Goal: Check status

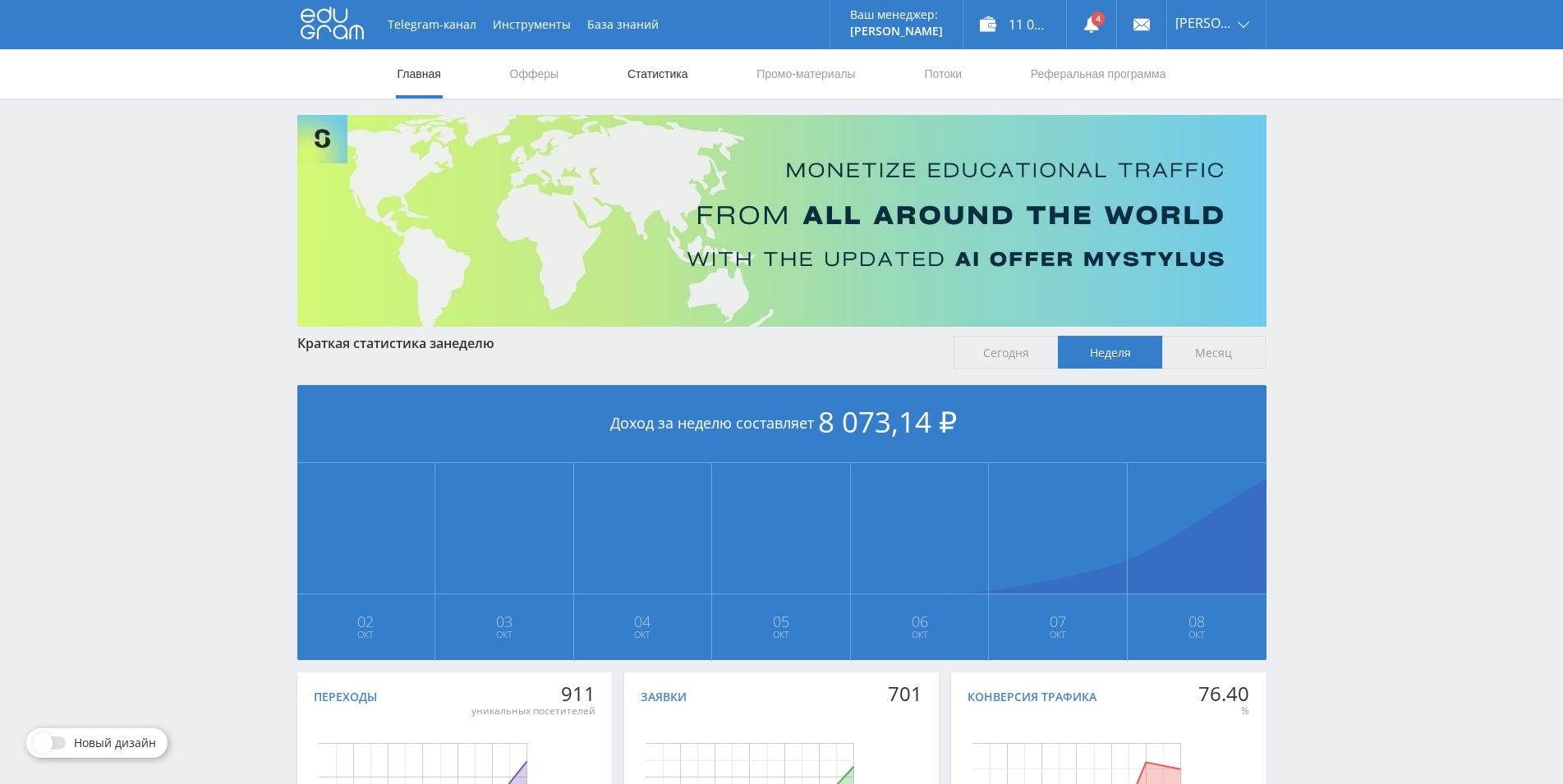
click at [662, 68] on link "Статистика" at bounding box center [658, 73] width 64 height 49
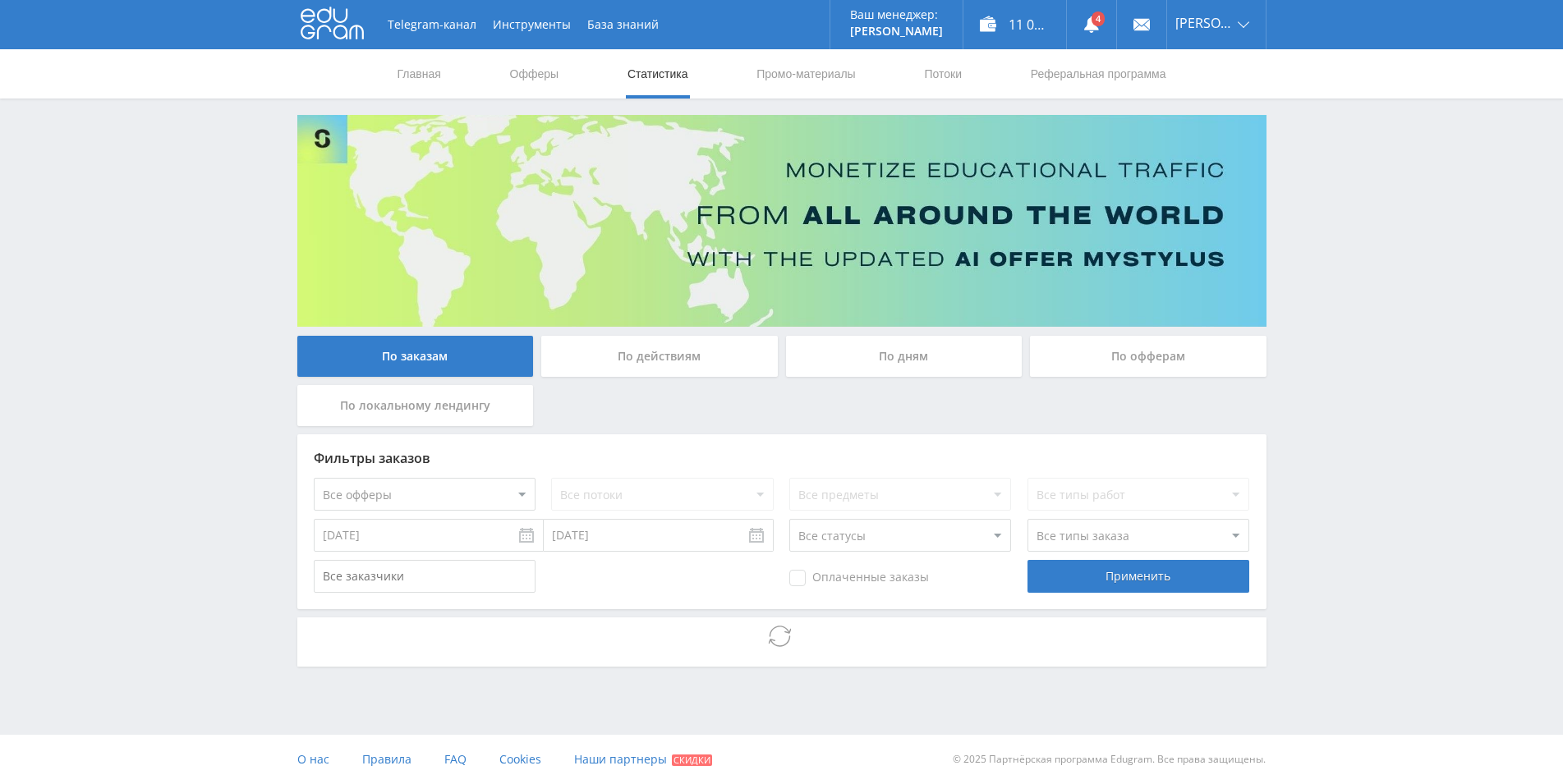
click at [864, 362] on div "По дням" at bounding box center [904, 356] width 236 height 41
click at [0, 0] on input "По дням" at bounding box center [0, 0] width 0 height 0
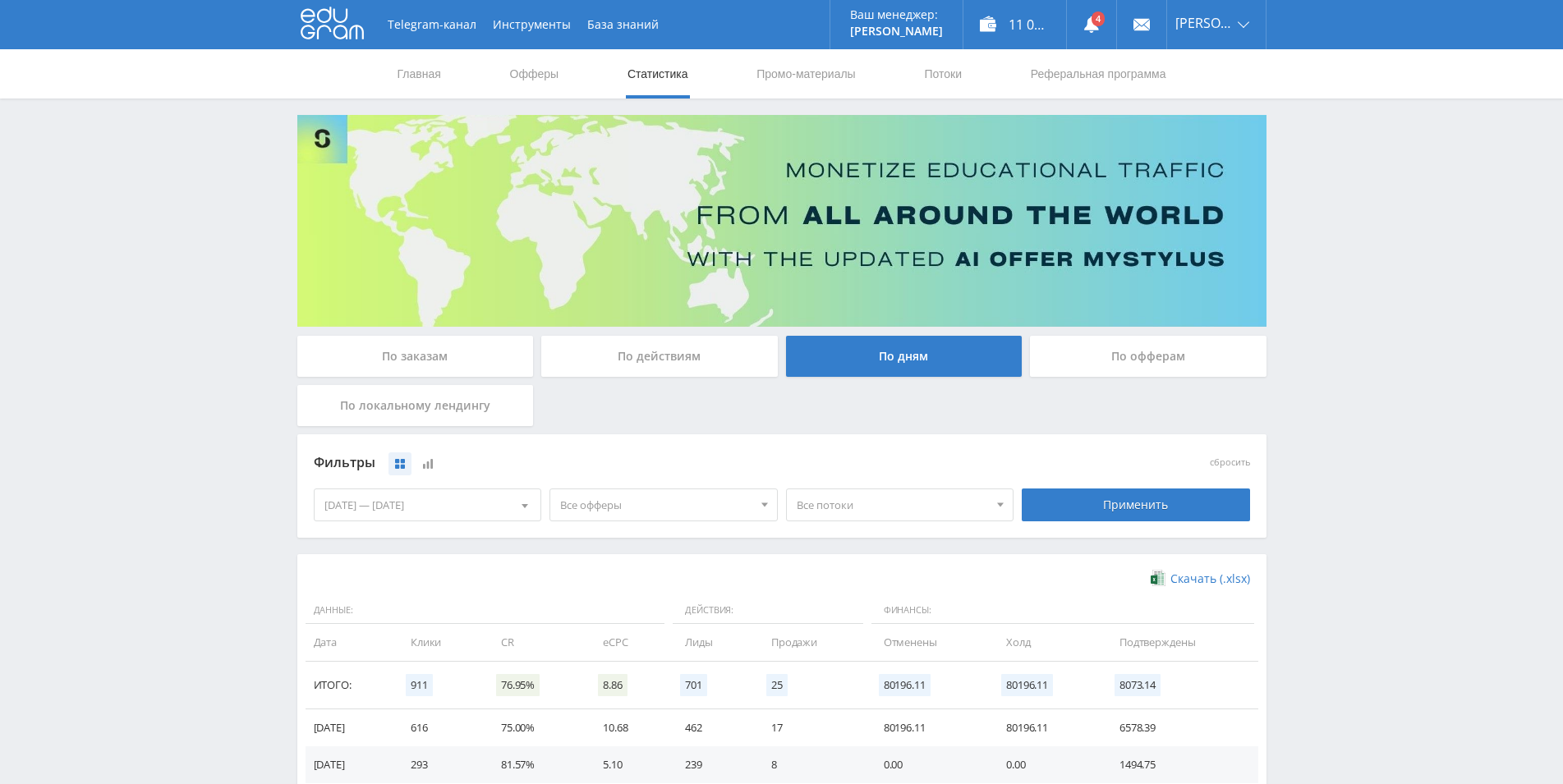
scroll to position [290, 0]
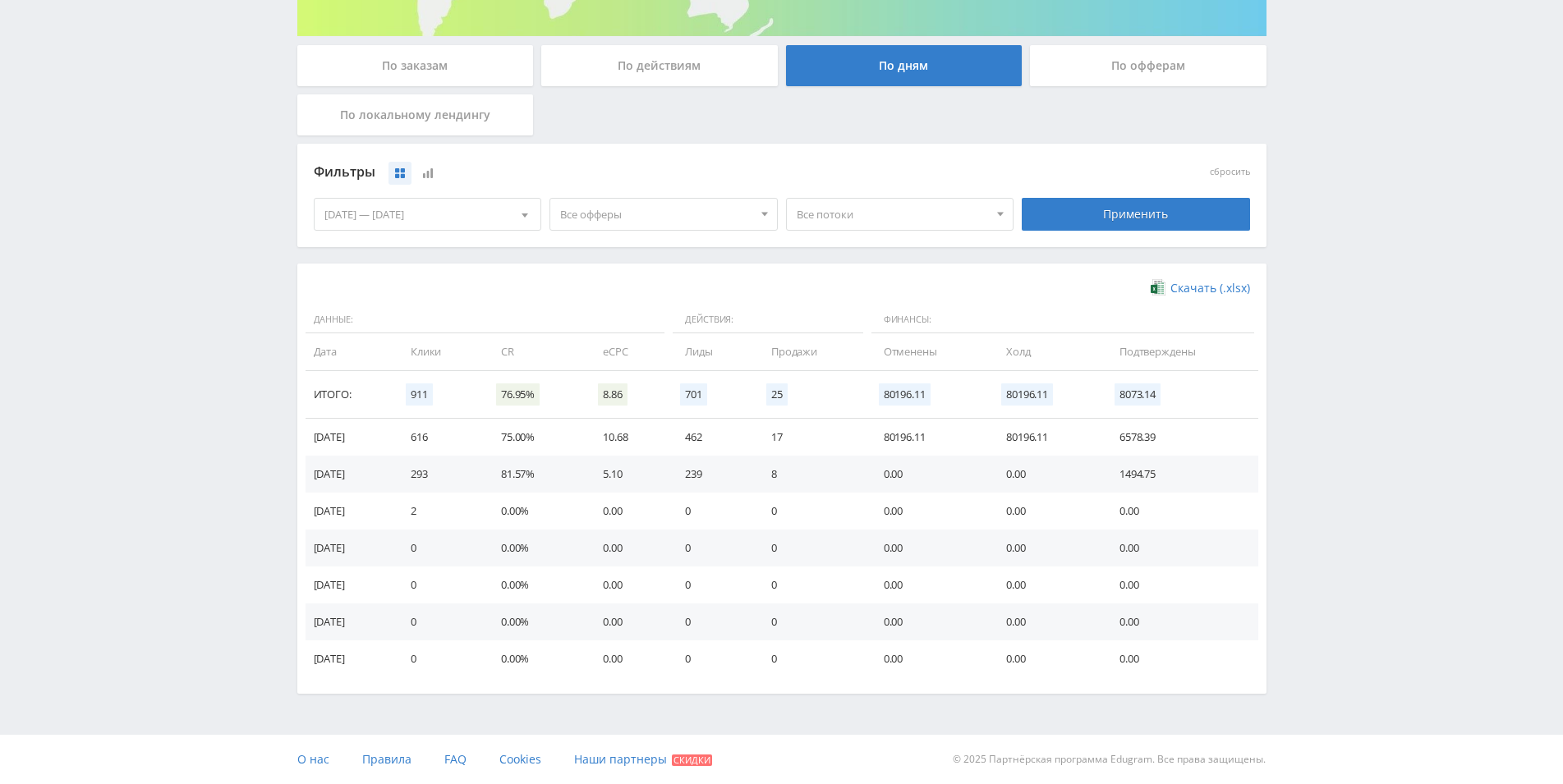
click at [908, 433] on td "80196.11" at bounding box center [928, 437] width 123 height 37
click at [875, 441] on td "80196.11" at bounding box center [928, 437] width 123 height 37
click at [875, 440] on td "80196.11" at bounding box center [928, 437] width 123 height 37
click at [867, 439] on td "17" at bounding box center [810, 437] width 113 height 37
click at [867, 436] on td "17" at bounding box center [810, 437] width 113 height 37
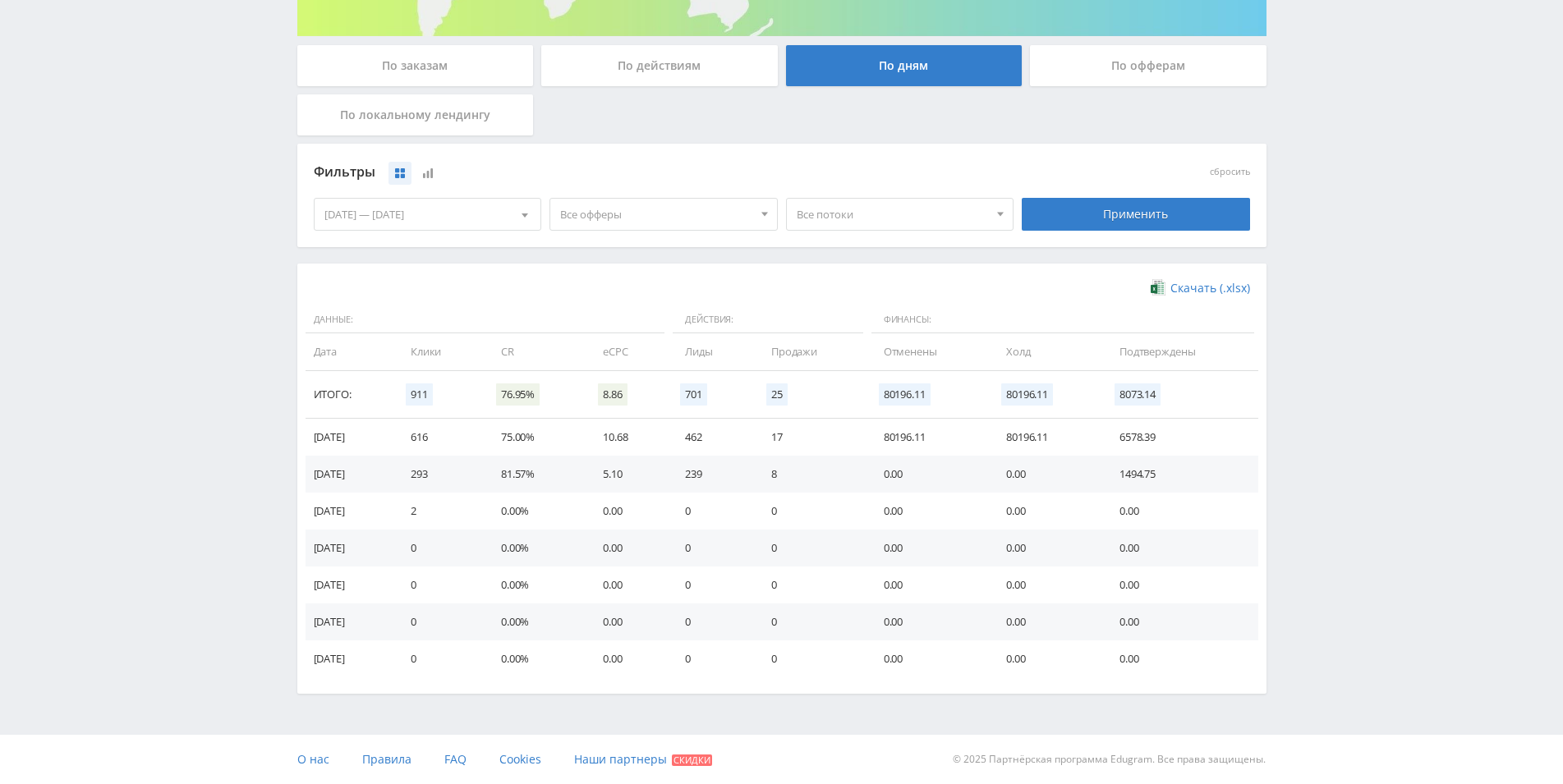
click at [867, 436] on td "17" at bounding box center [810, 437] width 113 height 37
click at [866, 435] on td "17" at bounding box center [810, 437] width 113 height 37
click at [833, 444] on td "17" at bounding box center [810, 437] width 113 height 37
click at [803, 440] on td "17" at bounding box center [810, 437] width 113 height 37
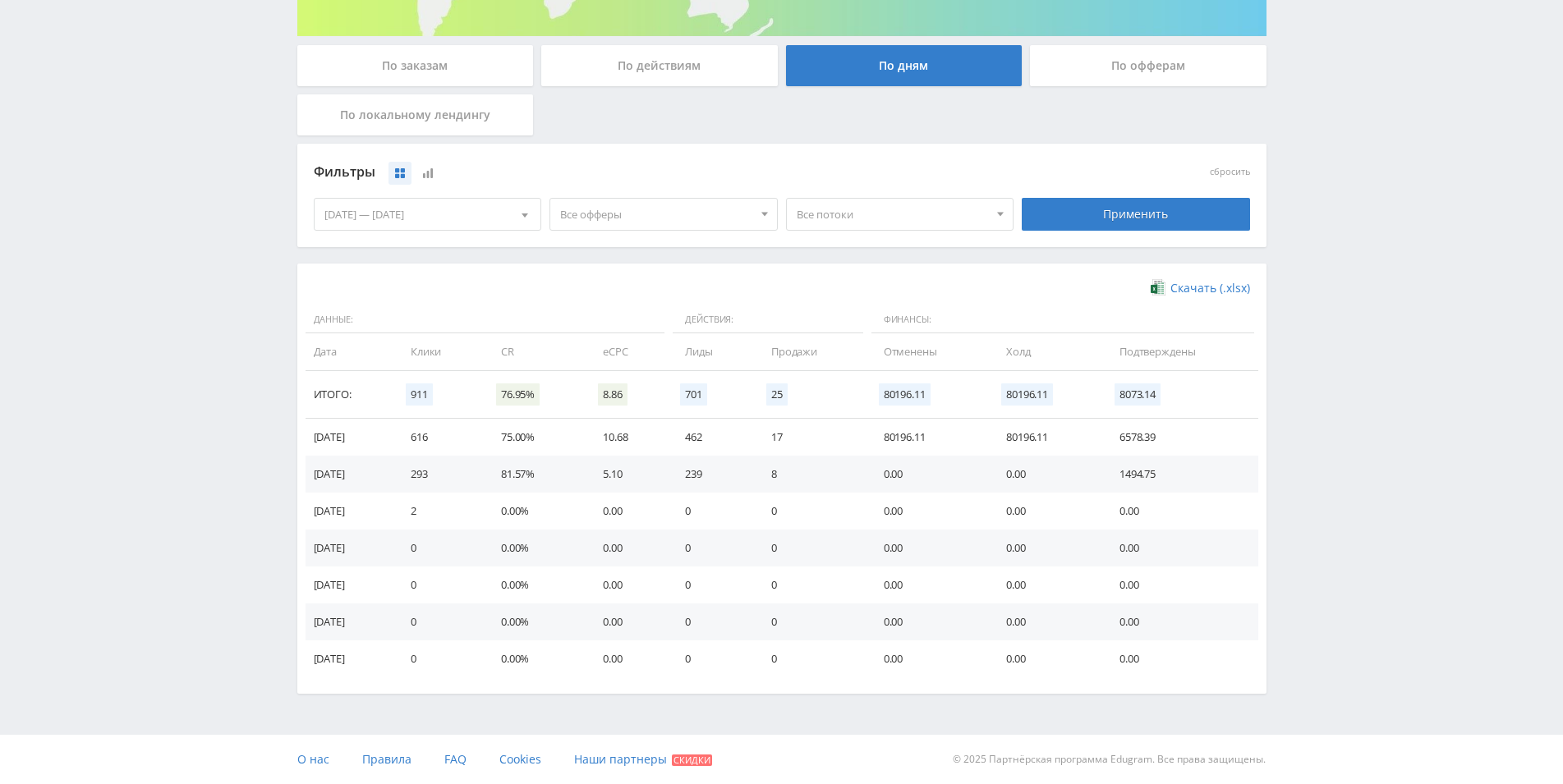
click at [414, 56] on div "По заказам" at bounding box center [415, 66] width 236 height 41
click at [0, 0] on input "По заказам" at bounding box center [0, 0] width 0 height 0
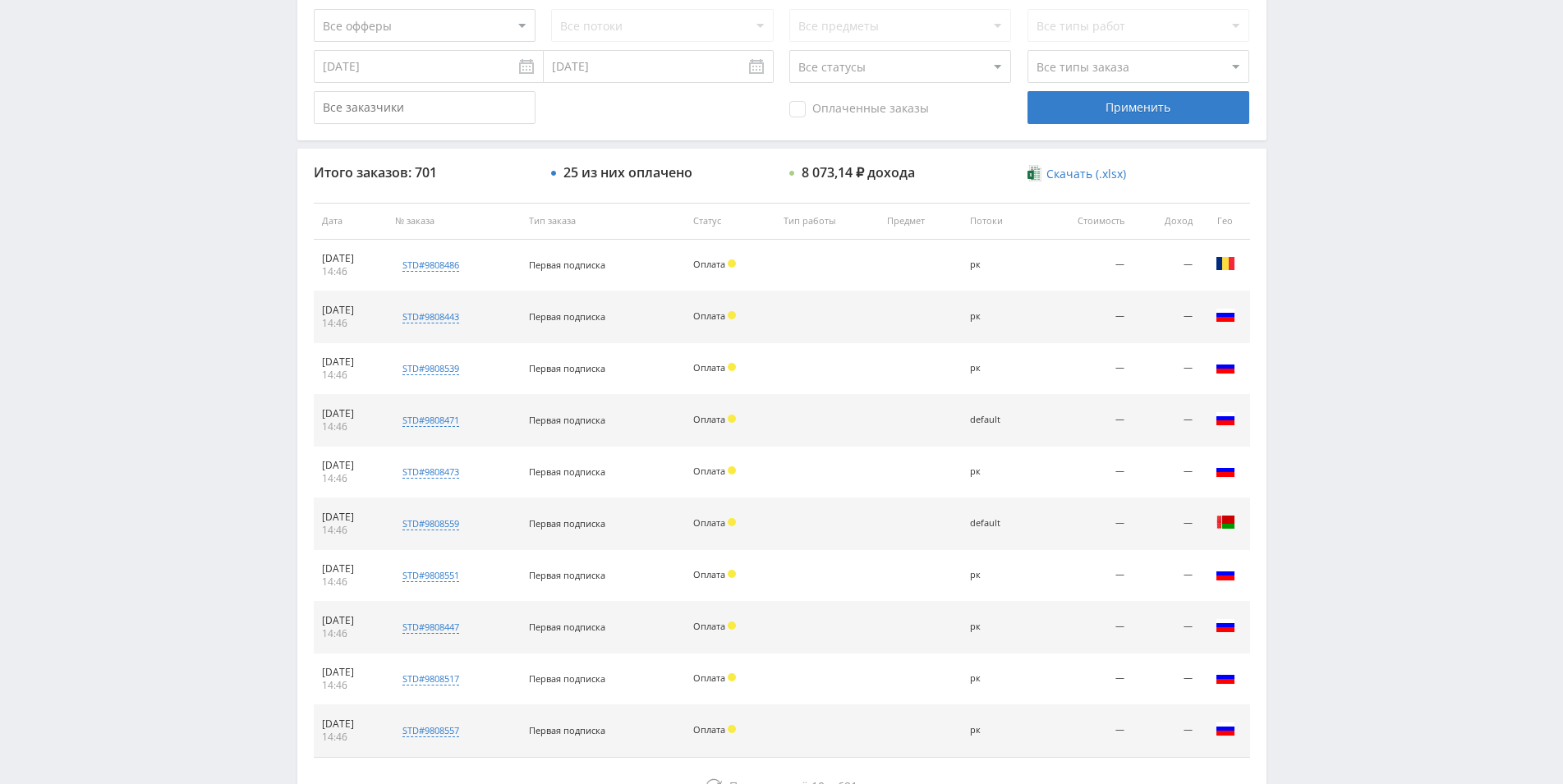
scroll to position [419, 0]
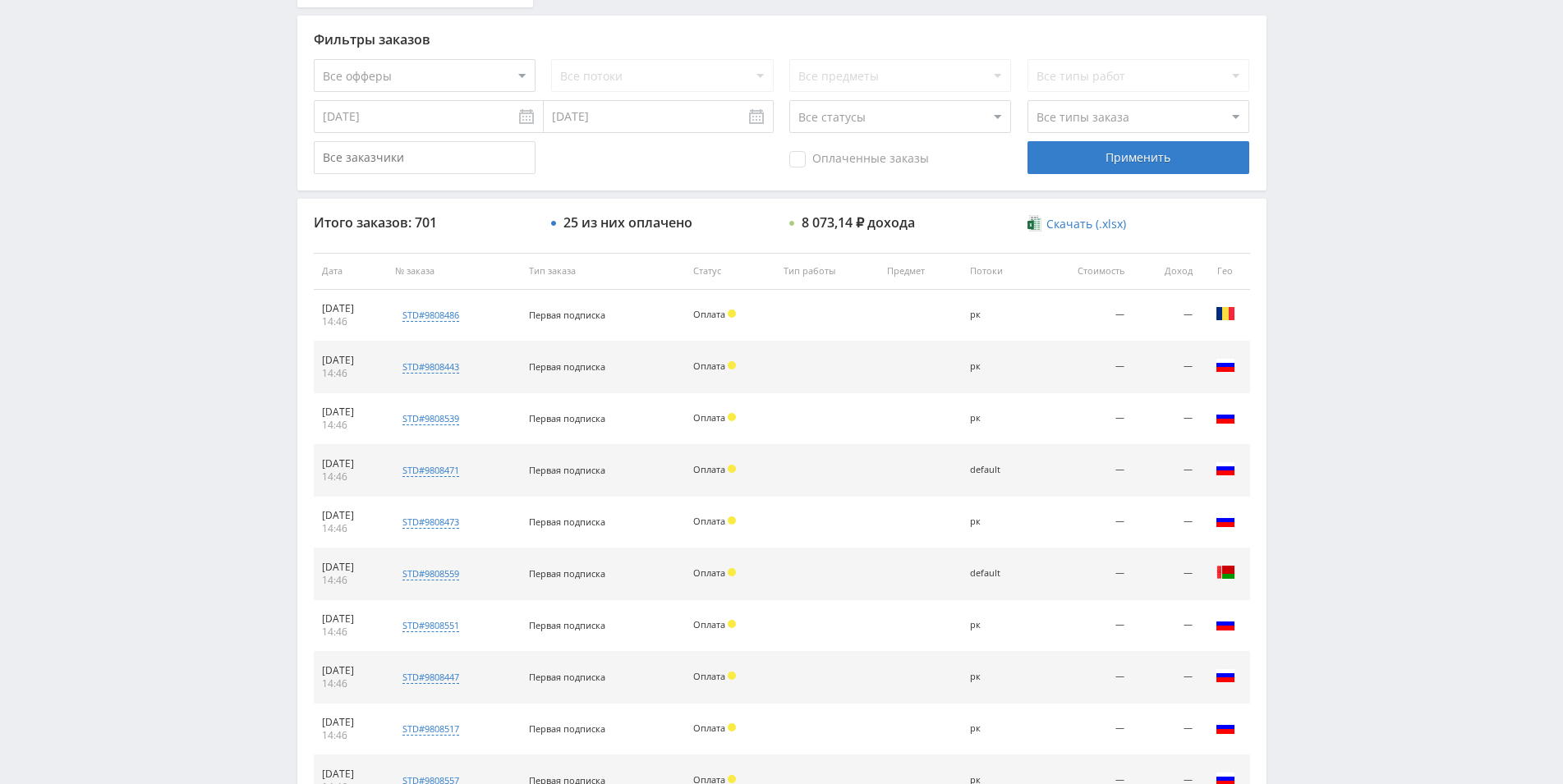
click at [789, 100] on select "Все статусы В аукционе В работе На гарантии Завершен Возврат Черновик" at bounding box center [900, 117] width 222 height 33
select select "5"
click option "Возврат" at bounding box center [0, 0] width 0 height 0
click at [1073, 159] on div "Применить" at bounding box center [1138, 157] width 222 height 33
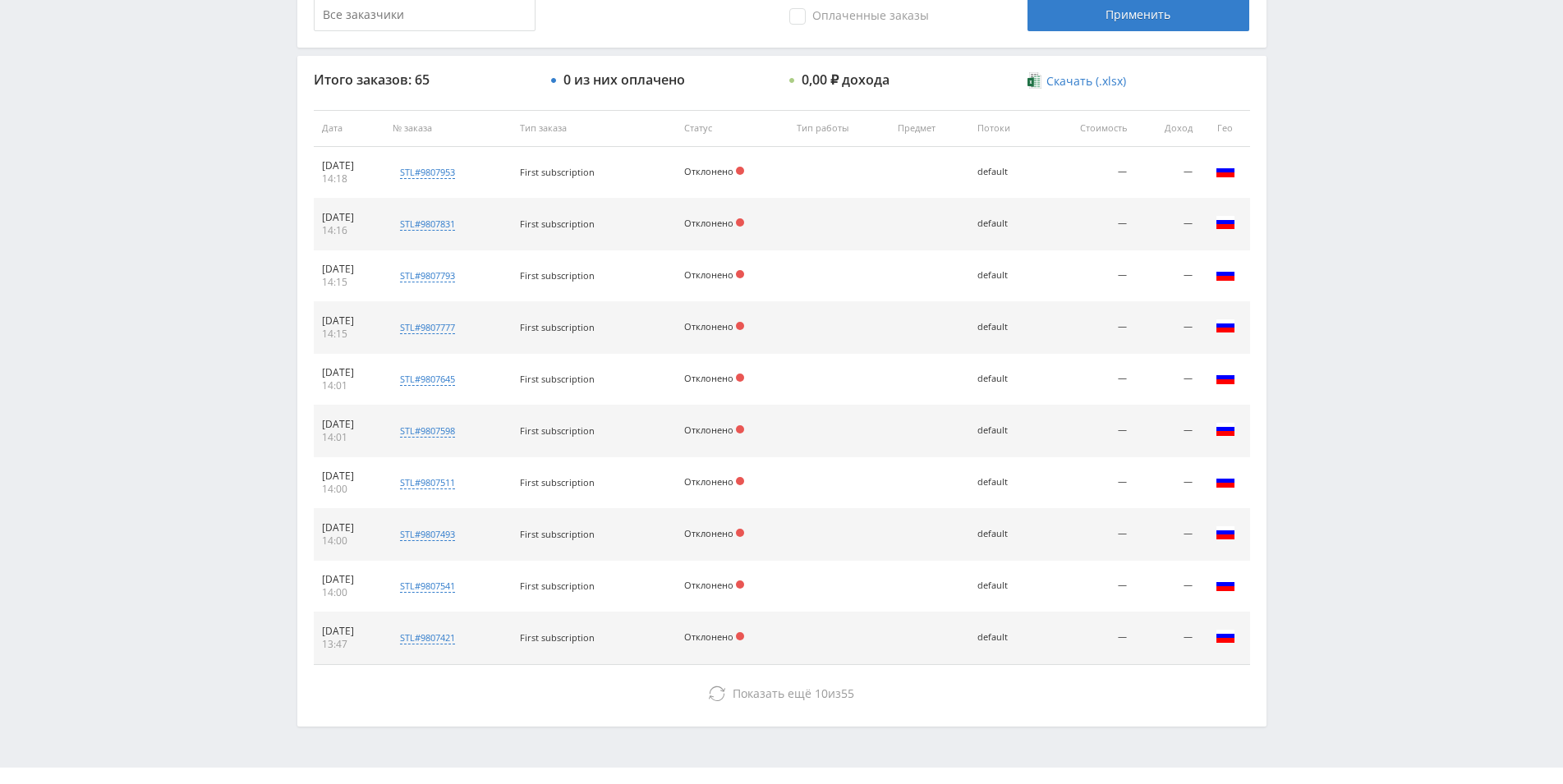
scroll to position [580, 0]
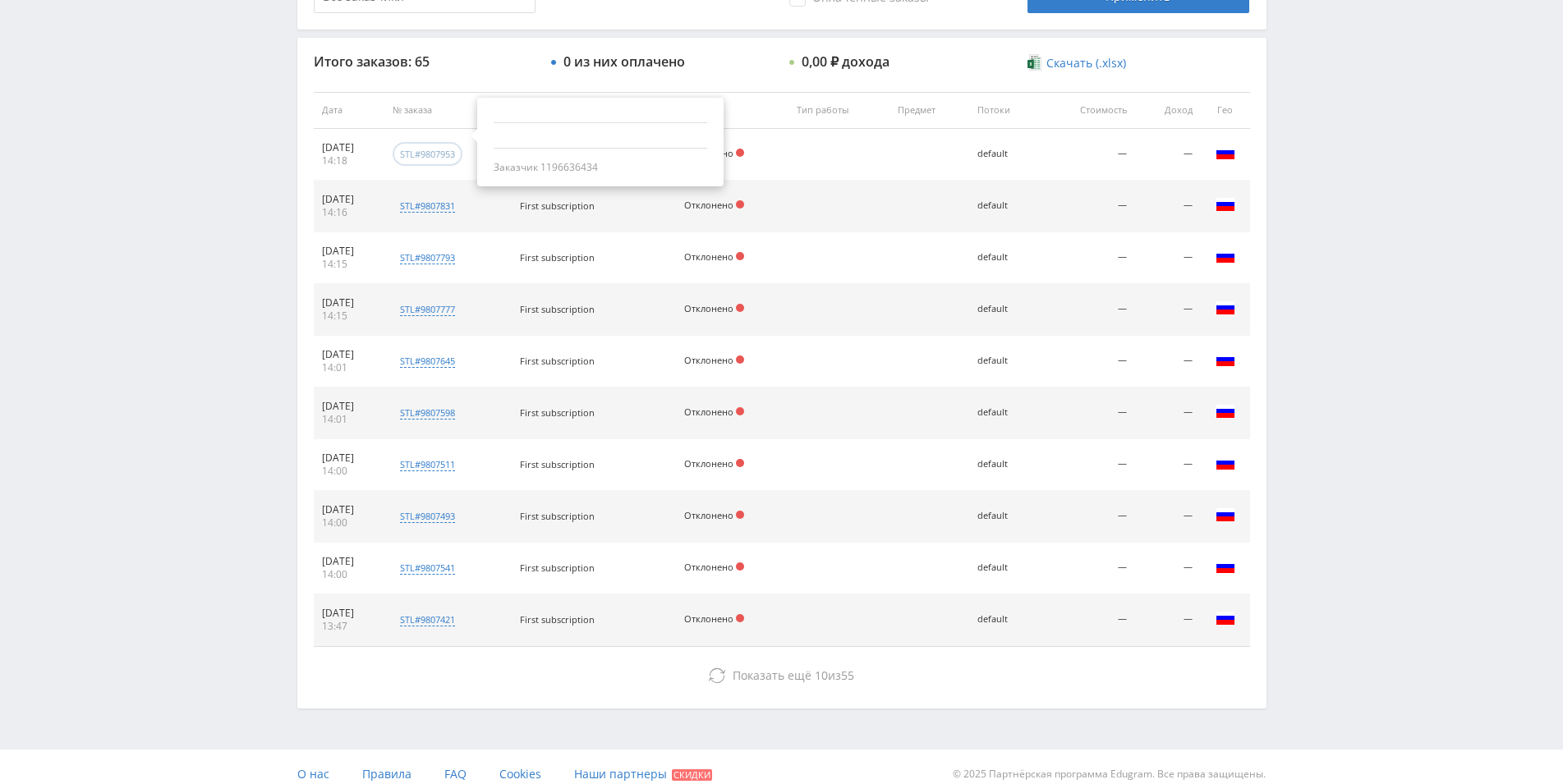
drag, startPoint x: 492, startPoint y: 157, endPoint x: 442, endPoint y: 160, distance: 50.1
click at [442, 160] on div "stl#9807953 Заказчик 1196636434" at bounding box center [427, 153] width 69 height 24
drag, startPoint x: 444, startPoint y: 157, endPoint x: 484, endPoint y: 157, distance: 40.0
click at [462, 157] on div "stl#9807953" at bounding box center [427, 153] width 69 height 24
copy div "9807953"
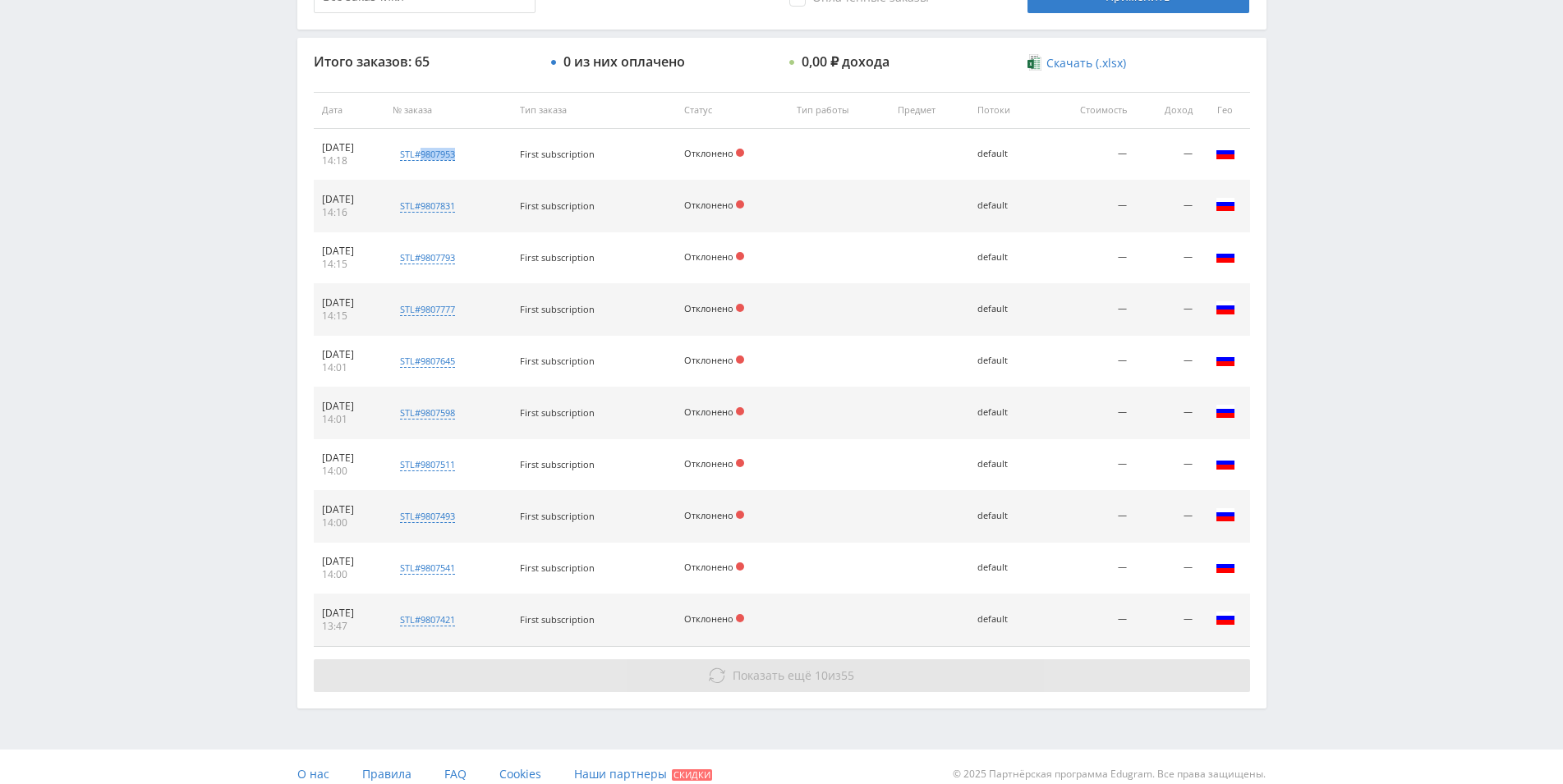
click at [785, 674] on span "Показать ещё" at bounding box center [772, 675] width 79 height 15
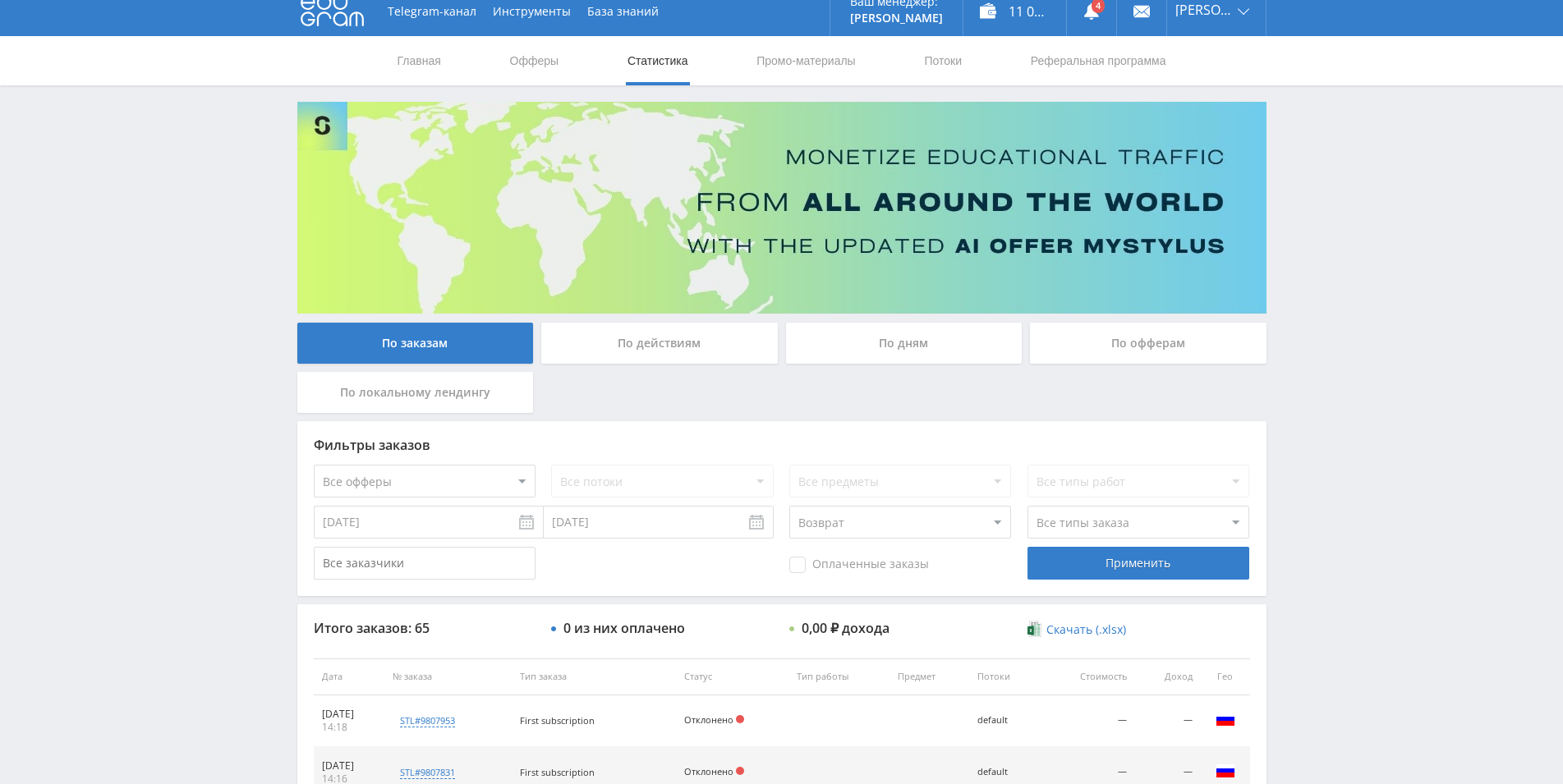
scroll to position [25, 0]
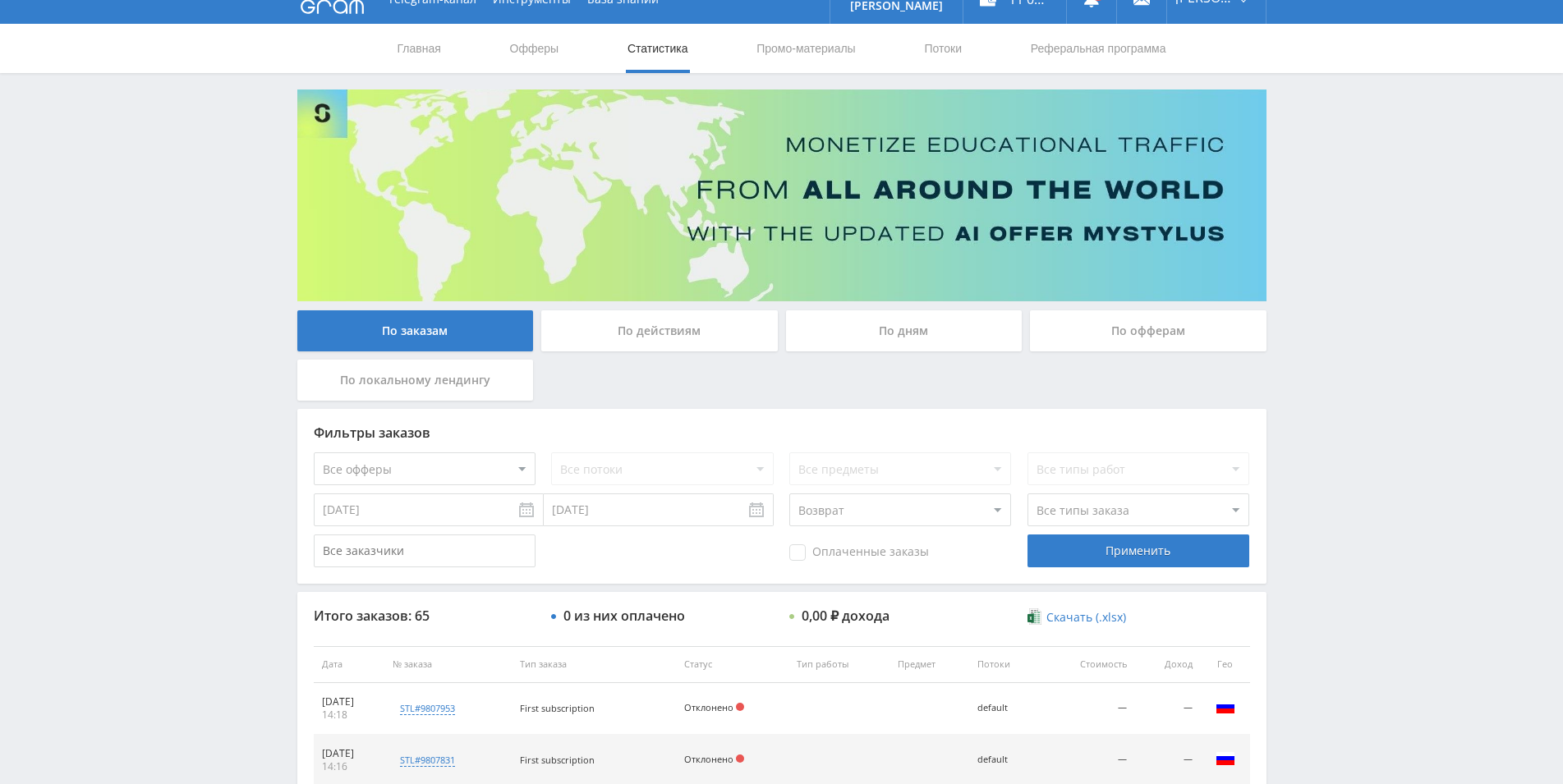
click at [934, 323] on div "По дням" at bounding box center [904, 331] width 236 height 41
click at [0, 0] on input "По дням" at bounding box center [0, 0] width 0 height 0
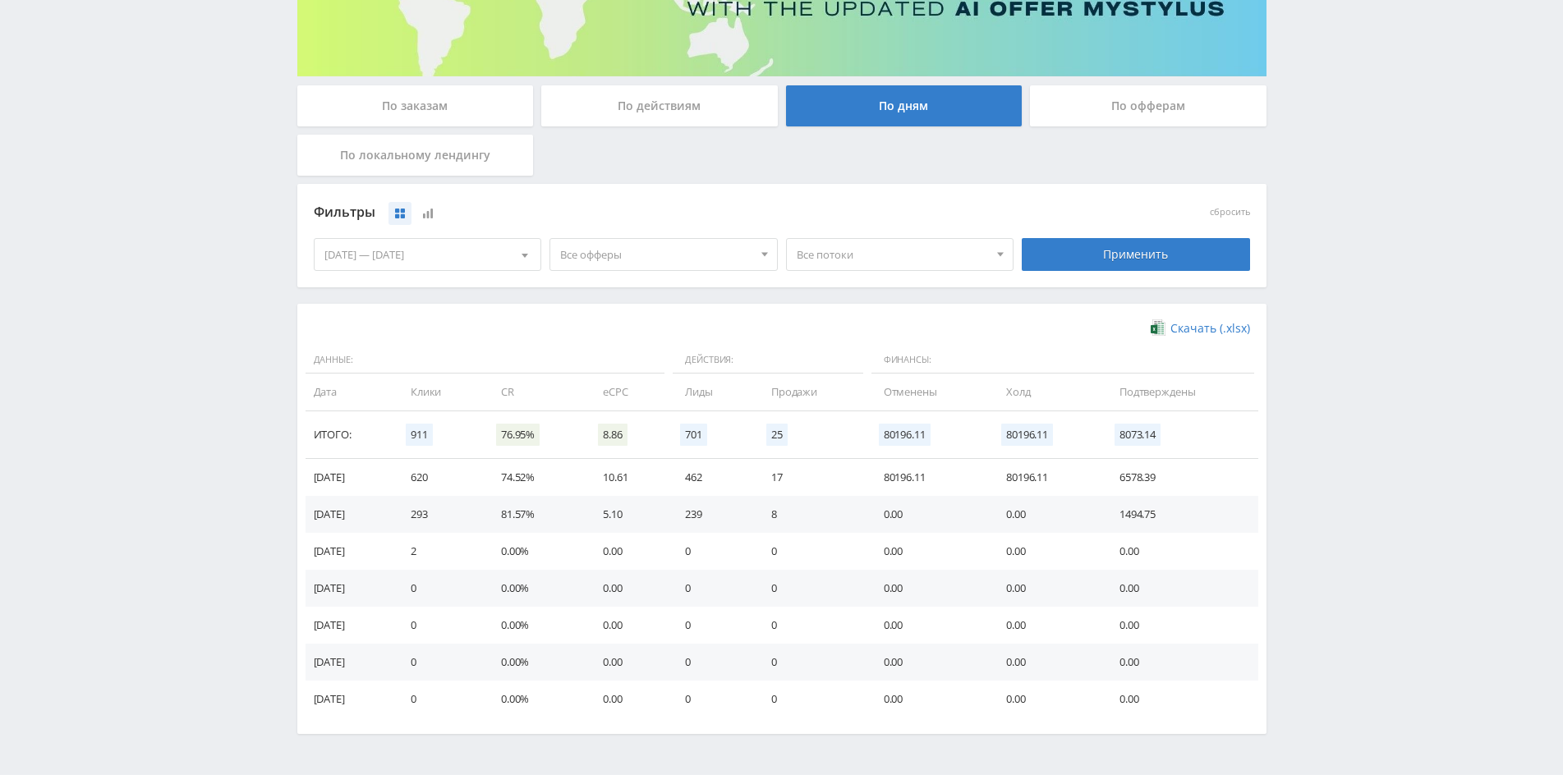
scroll to position [251, 0]
click at [835, 487] on td "17" at bounding box center [810, 476] width 113 height 37
click at [796, 513] on td "8" at bounding box center [810, 513] width 113 height 37
click at [867, 516] on td "8" at bounding box center [810, 513] width 113 height 37
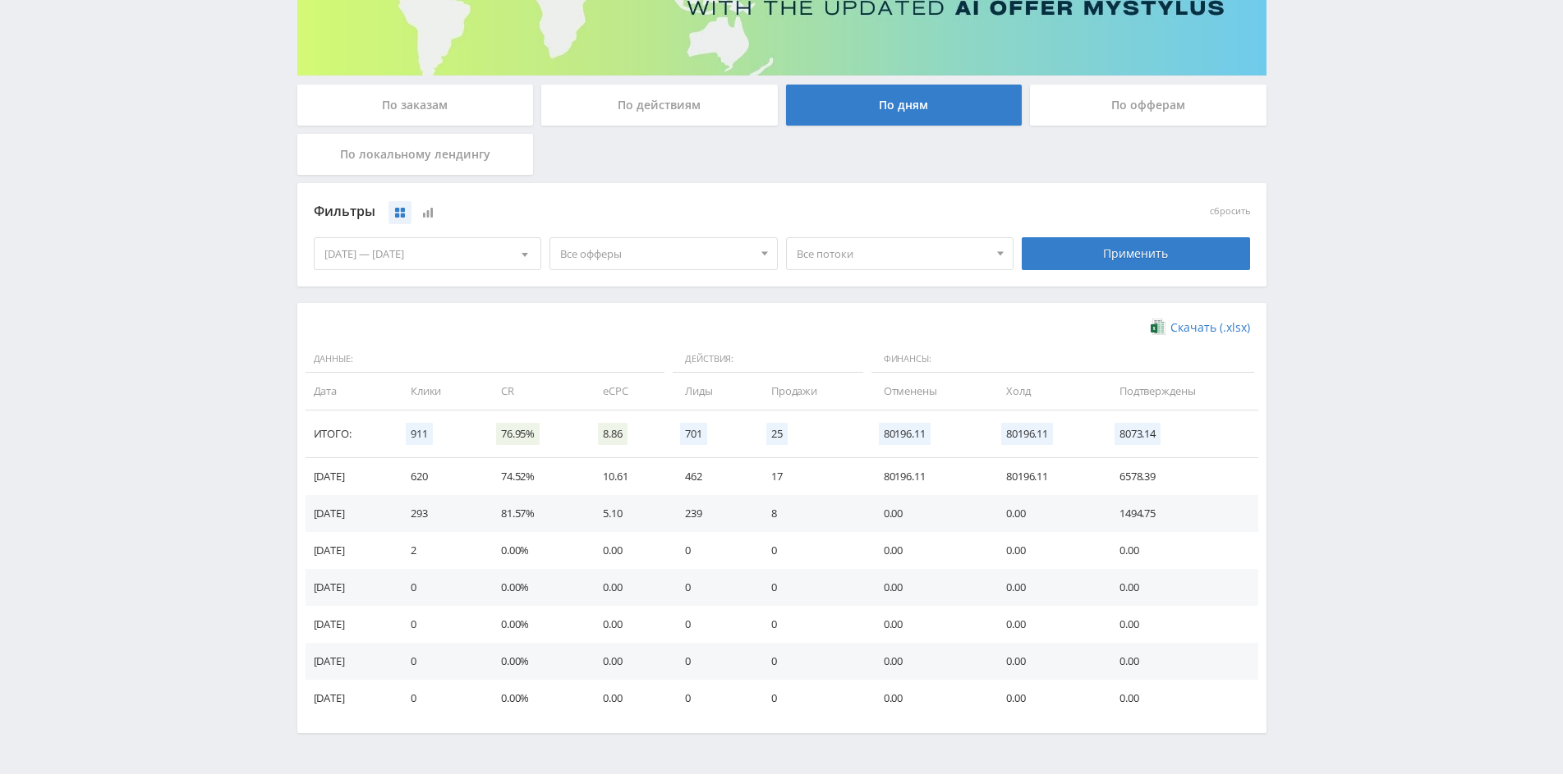
click at [431, 105] on div "По заказам" at bounding box center [415, 105] width 236 height 41
click at [0, 0] on input "По заказам" at bounding box center [0, 0] width 0 height 0
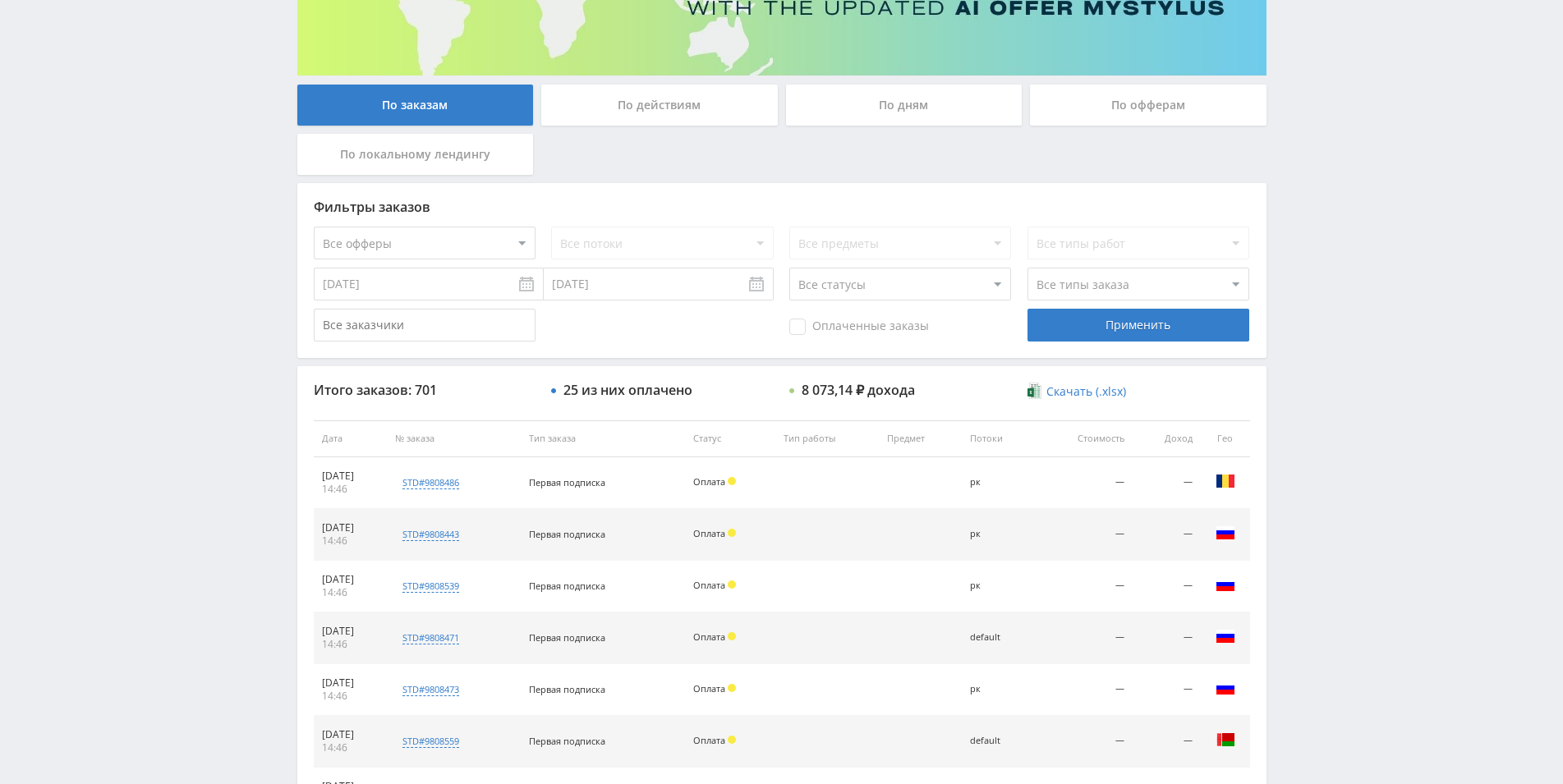
click at [314, 227] on select "Все офферы MyStylus MyStylus - Revshare Кэмп Studybay Автор24 Studybay [GEOGRAP…" at bounding box center [425, 243] width 222 height 33
select select "339"
click at [1101, 338] on div "Применить" at bounding box center [1138, 325] width 222 height 33
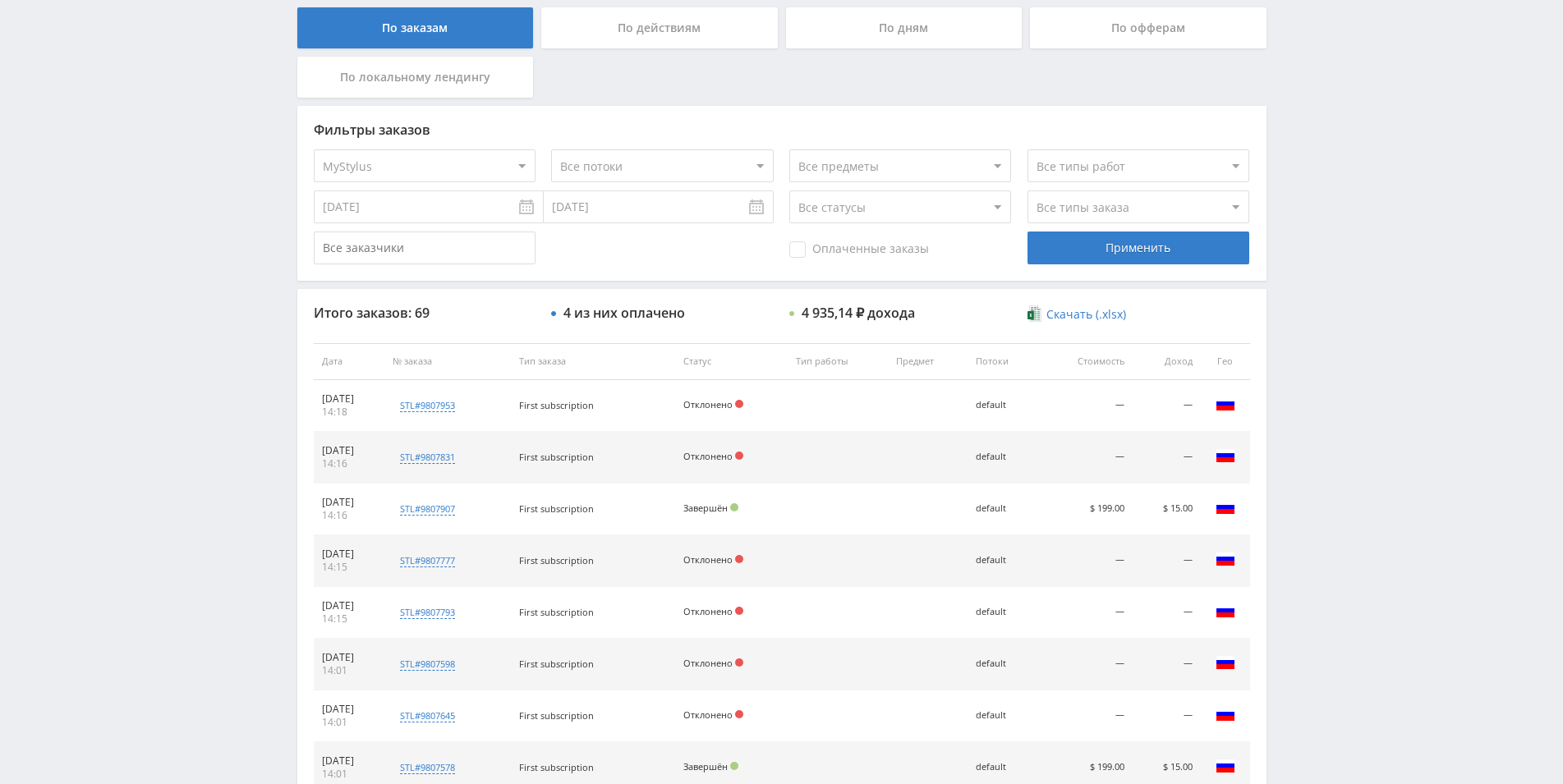
scroll to position [496, 0]
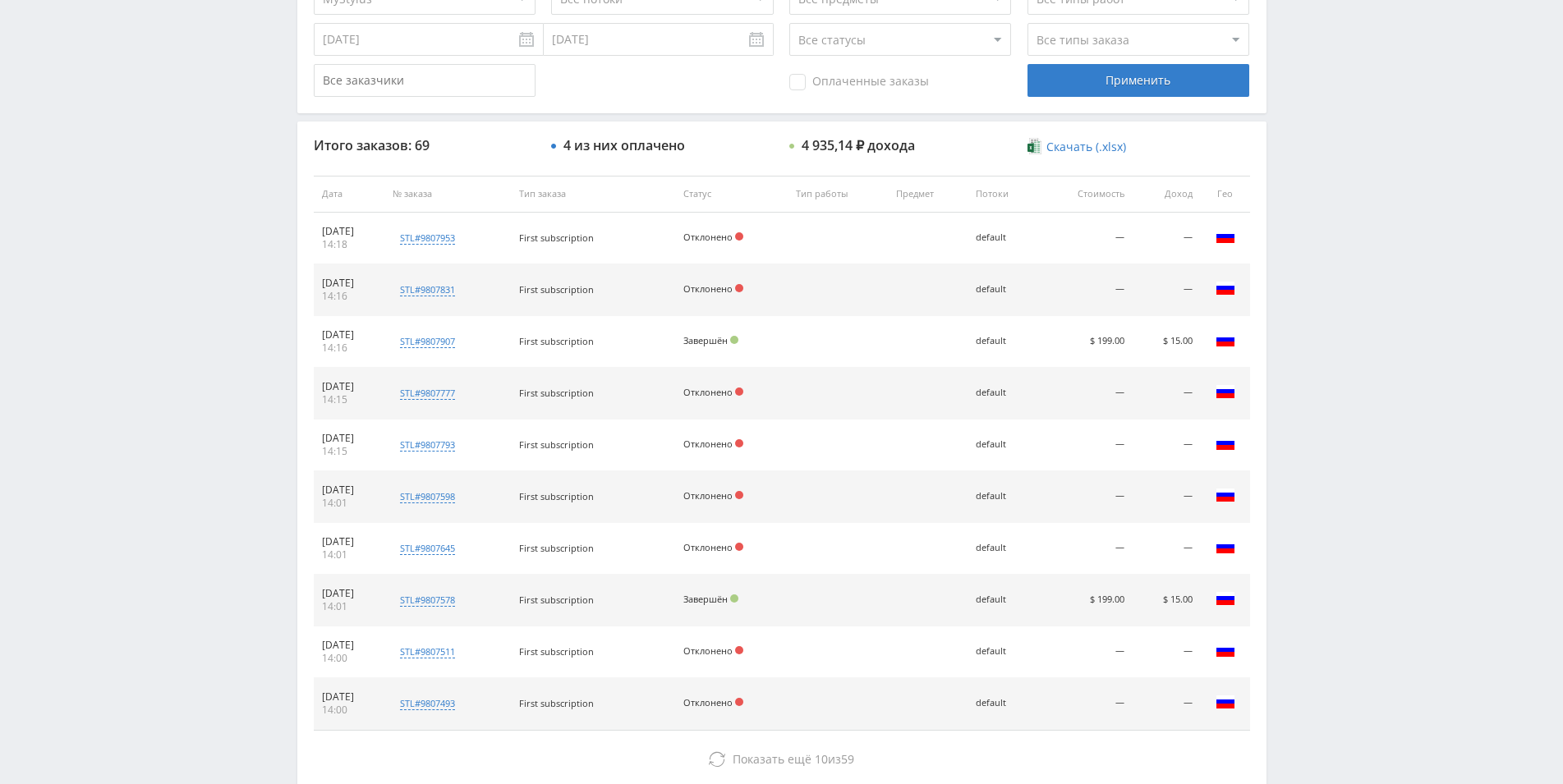
click at [789, 23] on select "Все статусы В аукционе В работе На гарантии Завершен Возврат Черновик" at bounding box center [900, 40] width 222 height 33
select select "3"
click option "Завершен" at bounding box center [0, 0] width 0 height 0
click at [1051, 91] on div "Применить" at bounding box center [1138, 80] width 222 height 33
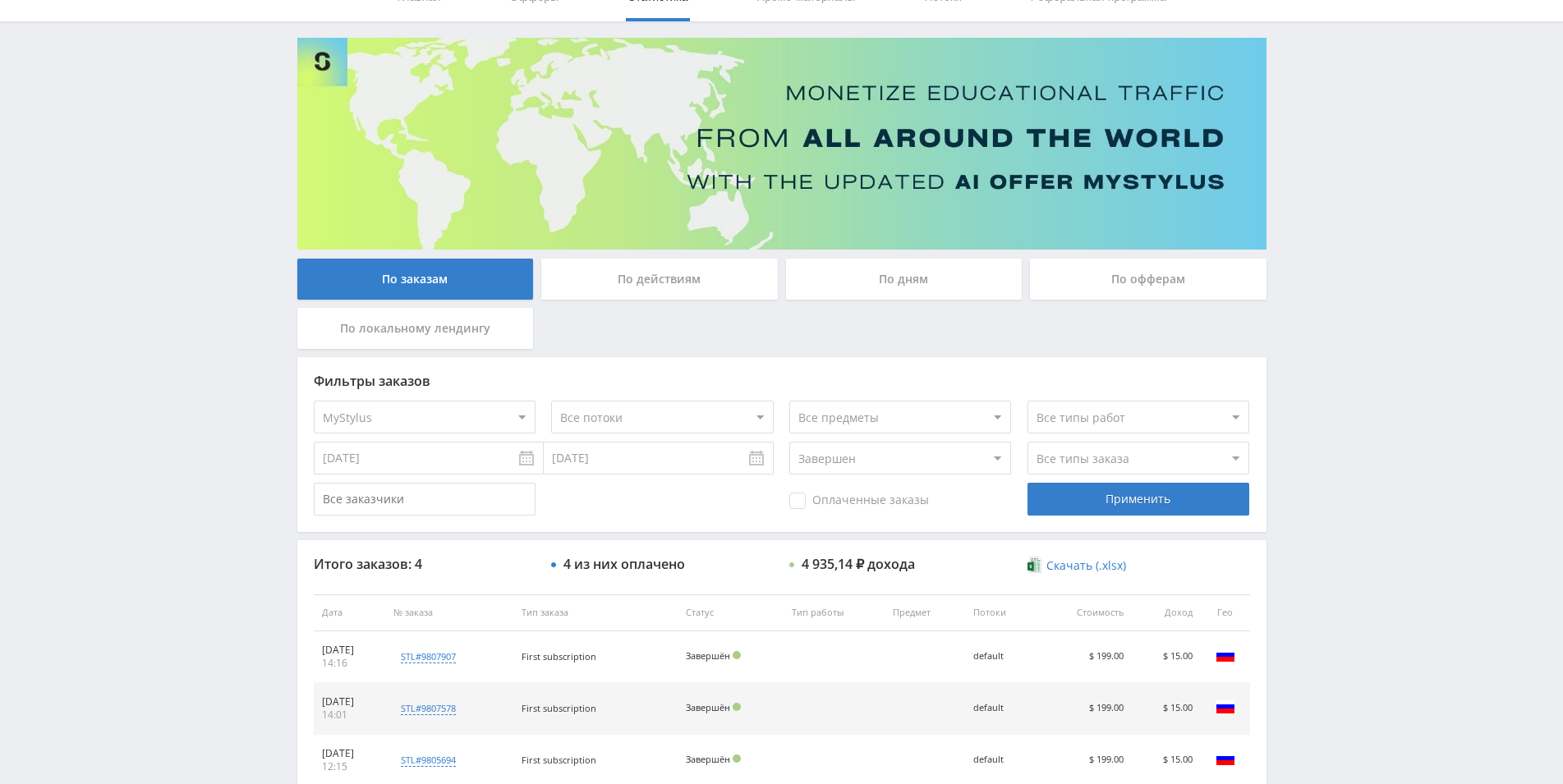
scroll to position [251, 0]
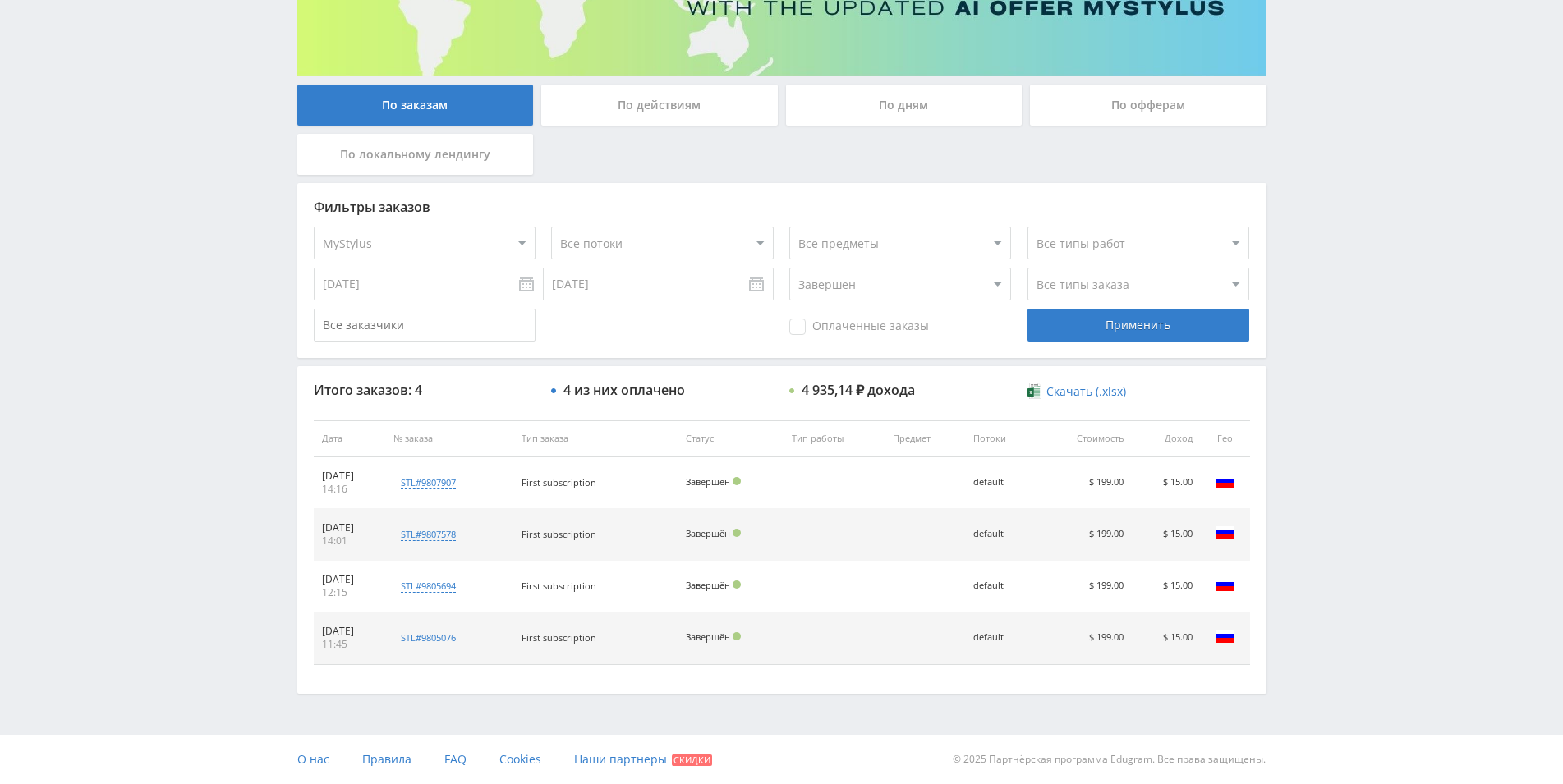
click at [789, 267] on select "Все статусы В аукционе В работе На гарантии Завершен Возврат Черновик" at bounding box center [900, 284] width 222 height 33
click at [684, 330] on div "Оплаченные заказы Применить" at bounding box center [782, 325] width 936 height 33
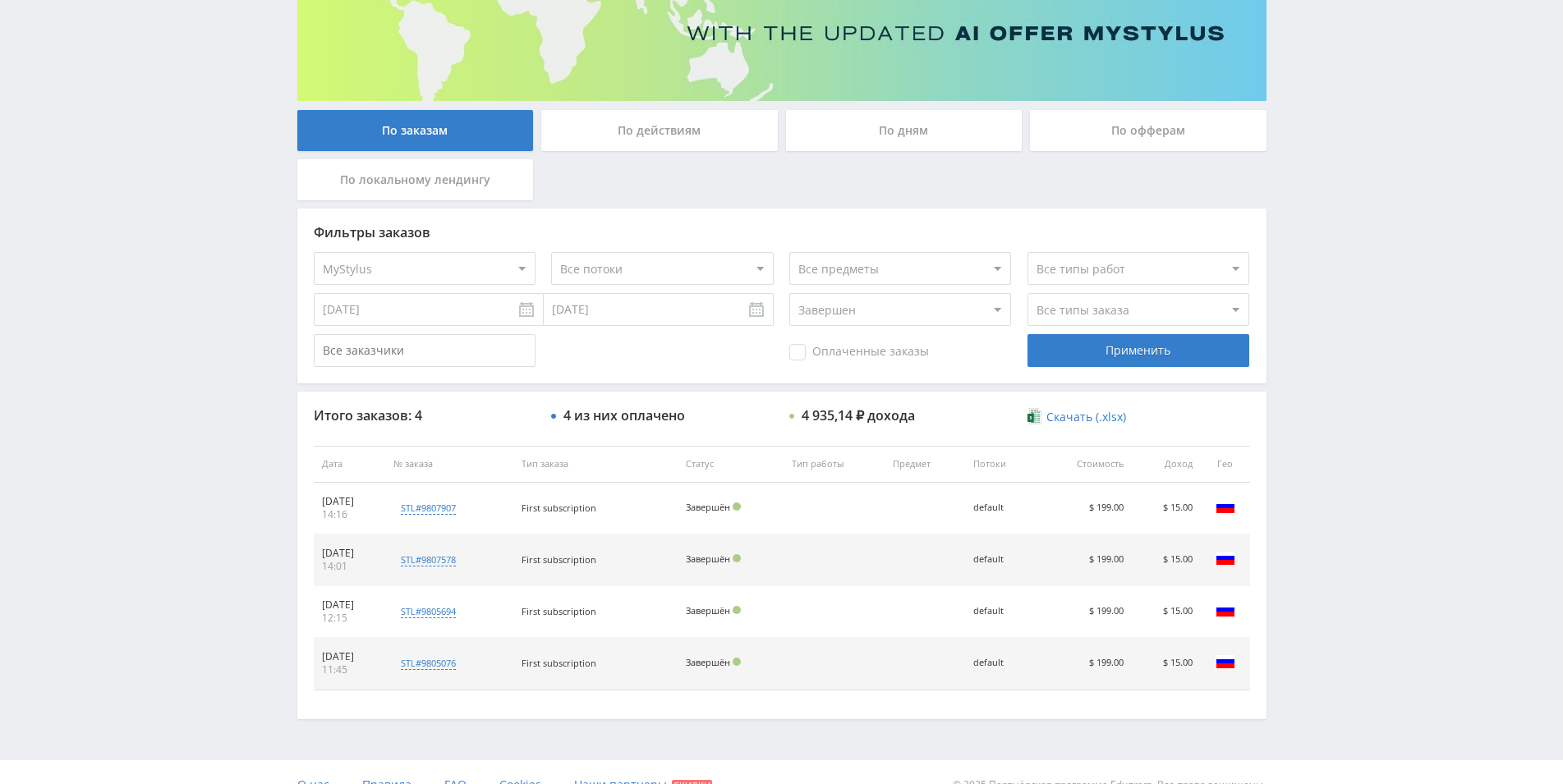
scroll to position [0, 0]
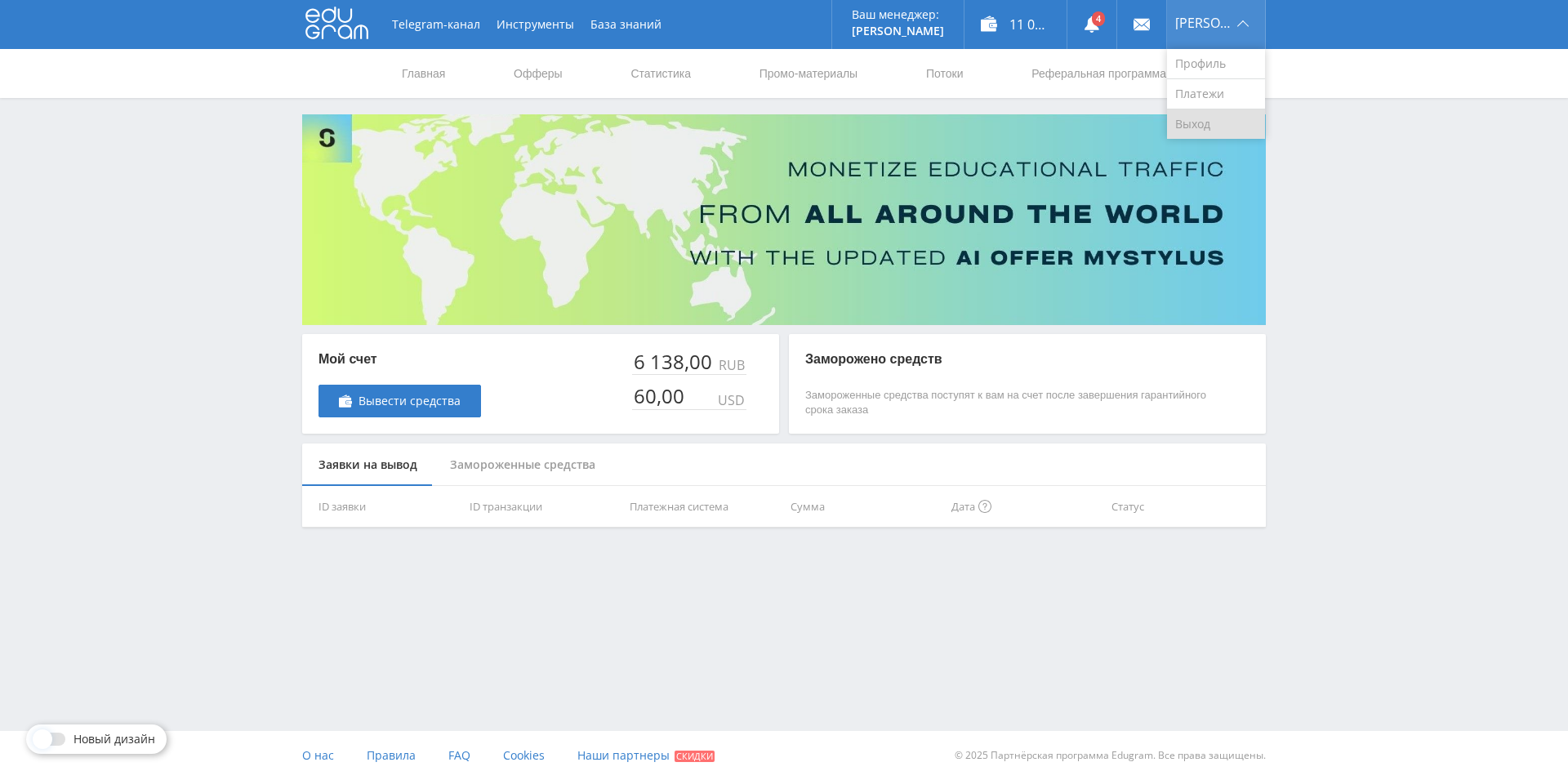
click at [1194, 134] on link "Выход" at bounding box center [1216, 124] width 98 height 30
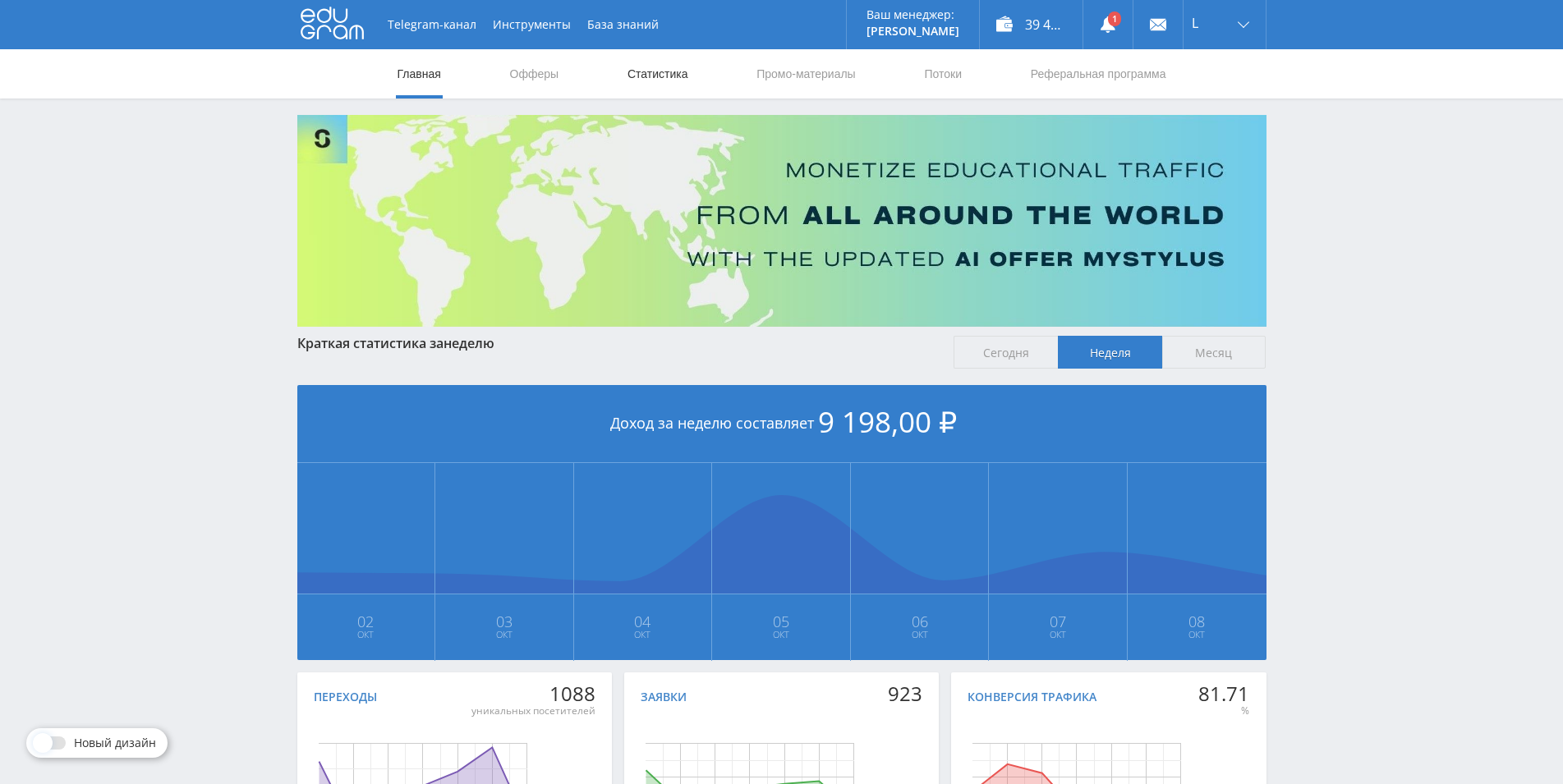
click at [658, 69] on link "Статистика" at bounding box center [658, 73] width 64 height 49
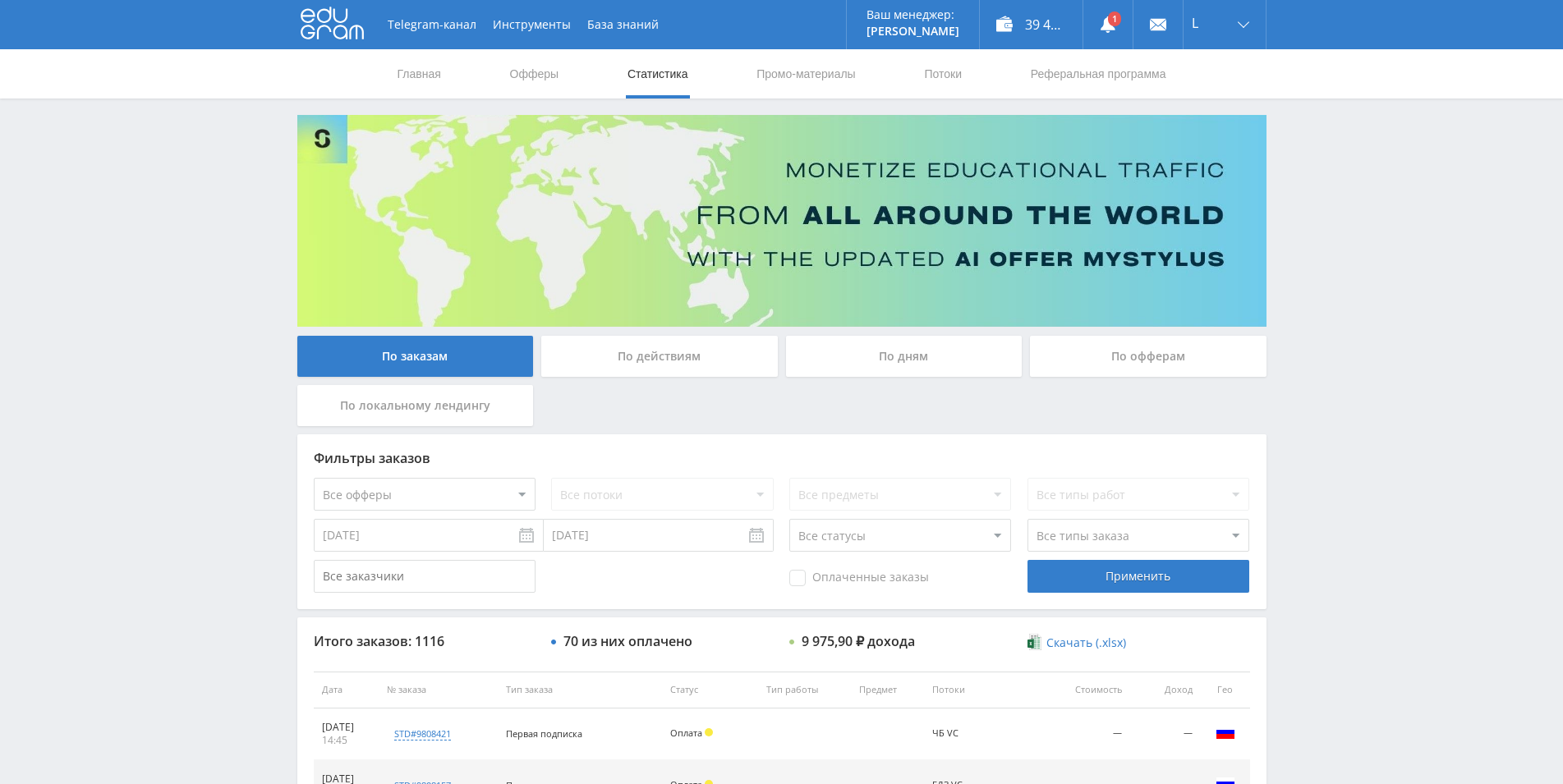
click at [875, 355] on div "По дням" at bounding box center [904, 356] width 236 height 41
click at [0, 0] on input "По дням" at bounding box center [0, 0] width 0 height 0
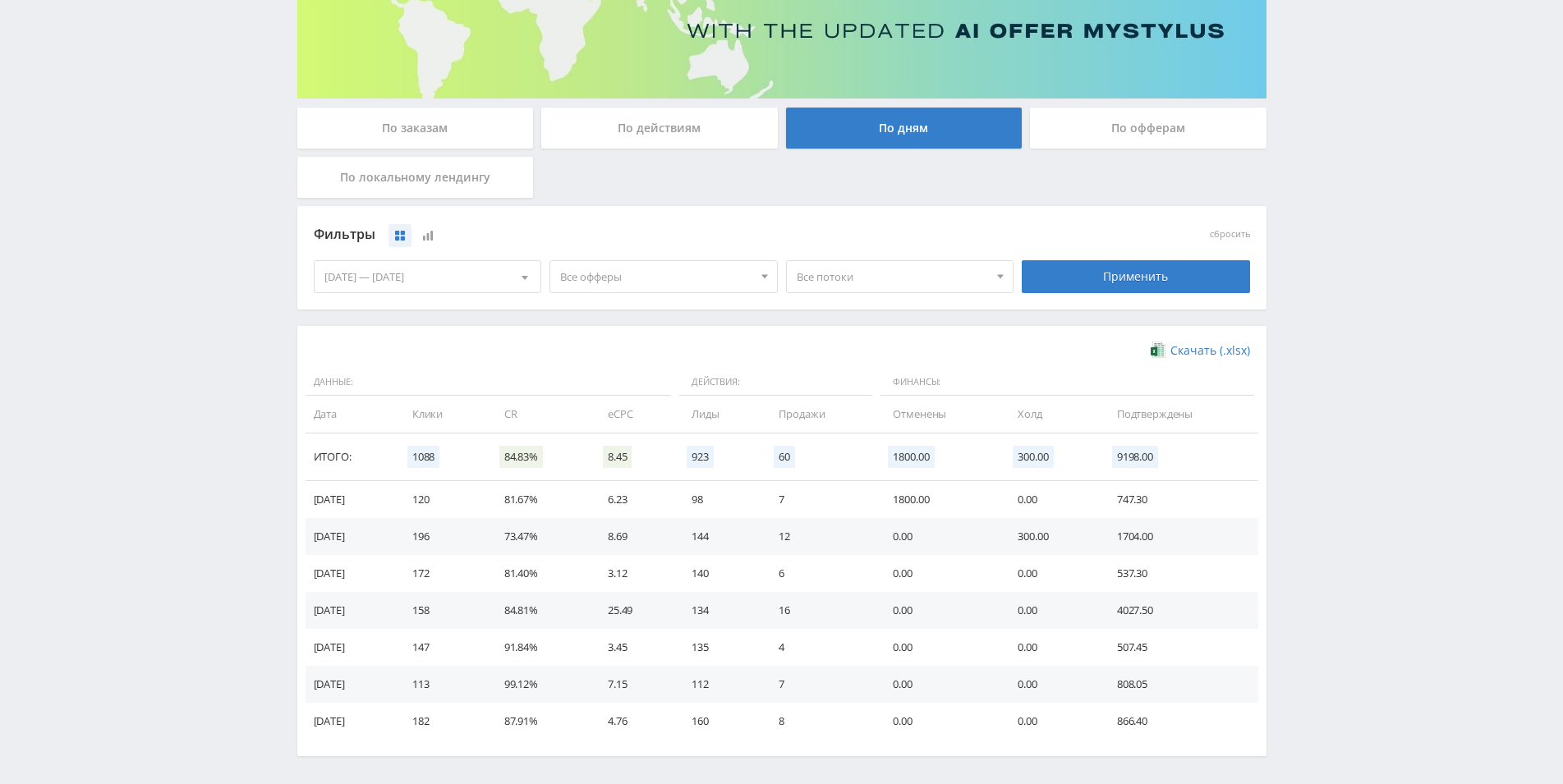
scroll to position [290, 0]
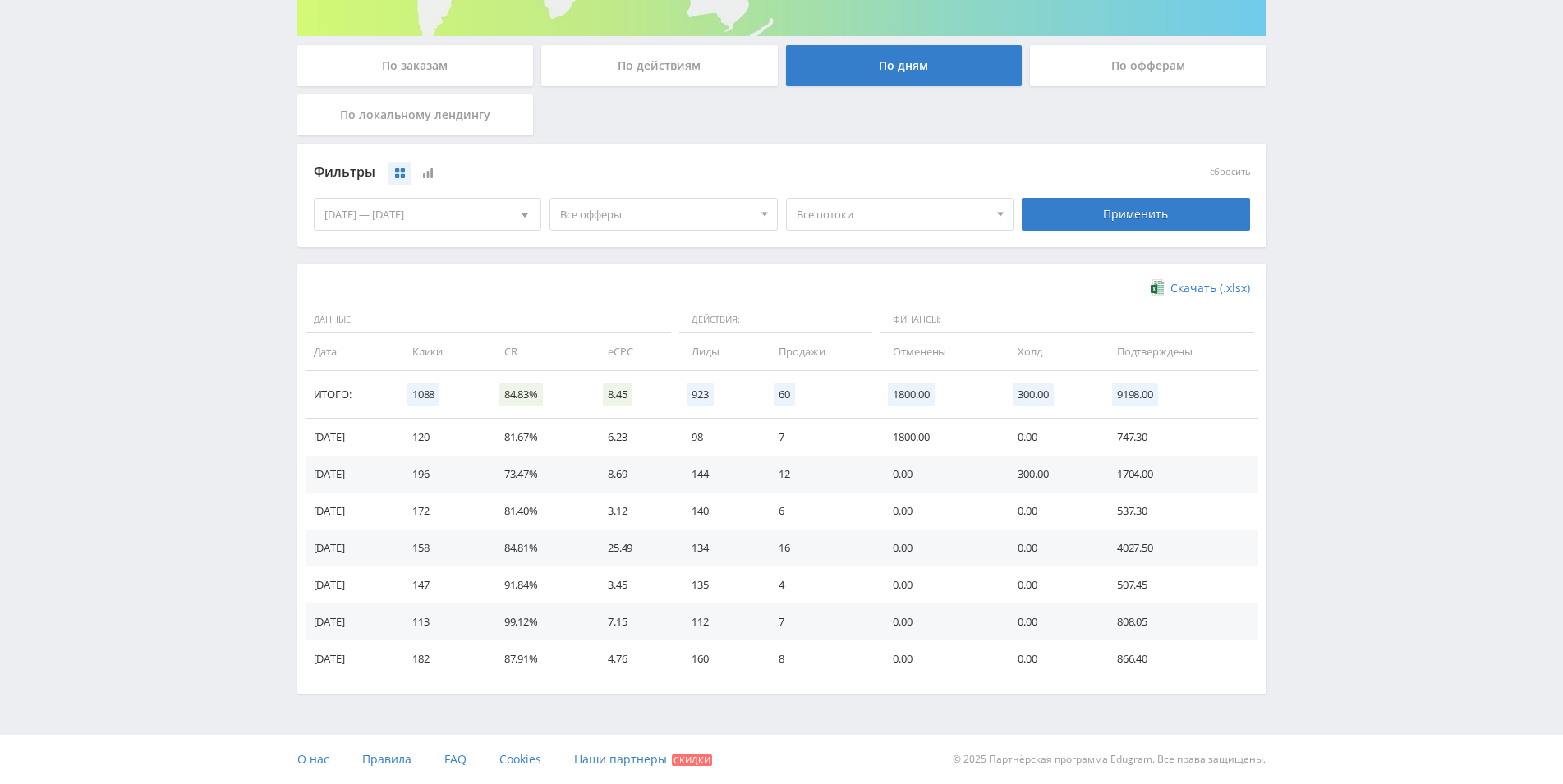
click at [891, 446] on td "1800.00" at bounding box center [938, 437] width 124 height 37
click at [889, 445] on td "1800.00" at bounding box center [938, 437] width 124 height 37
click at [876, 444] on td "7" at bounding box center [819, 437] width 114 height 37
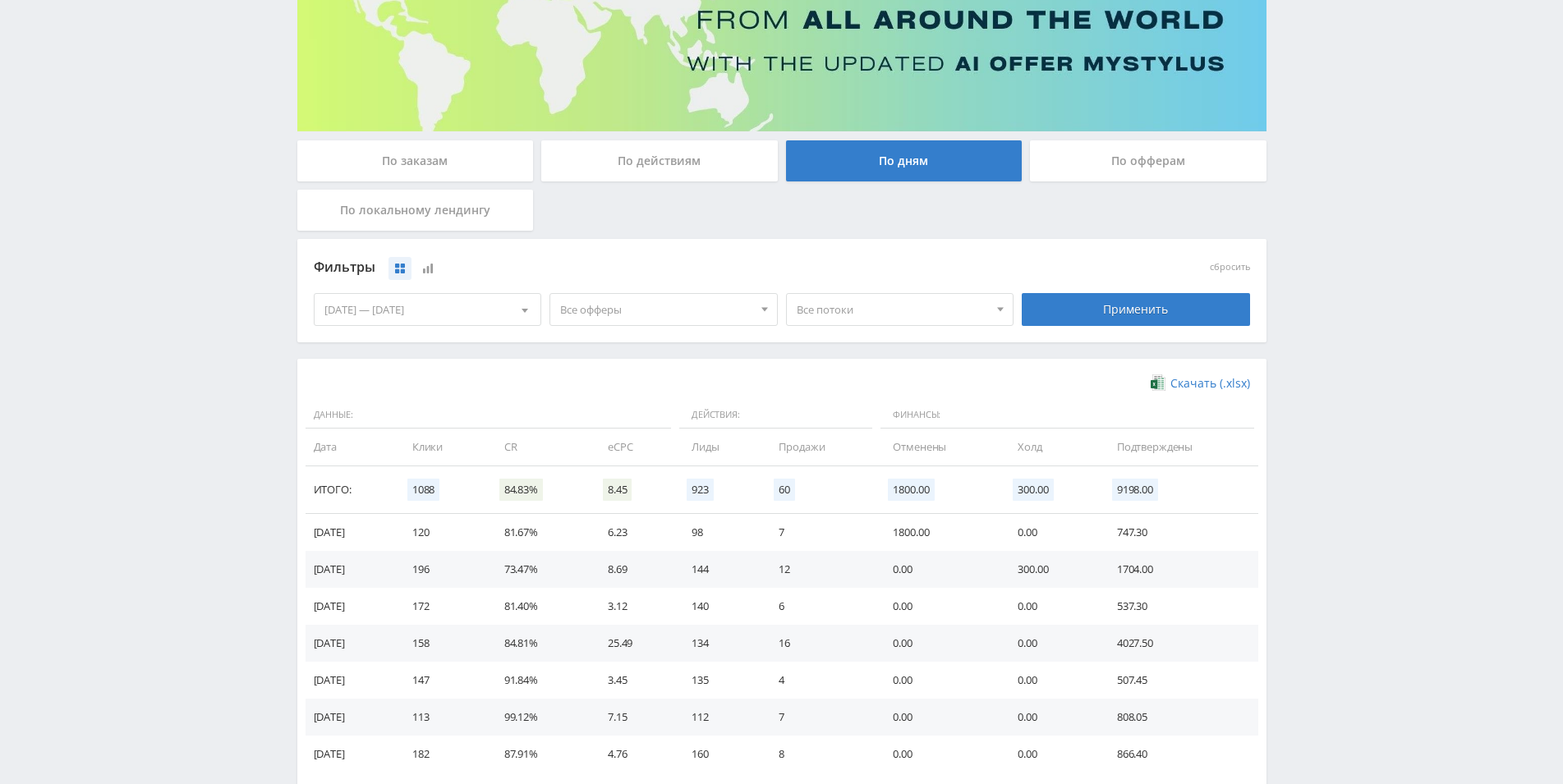
scroll to position [123, 0]
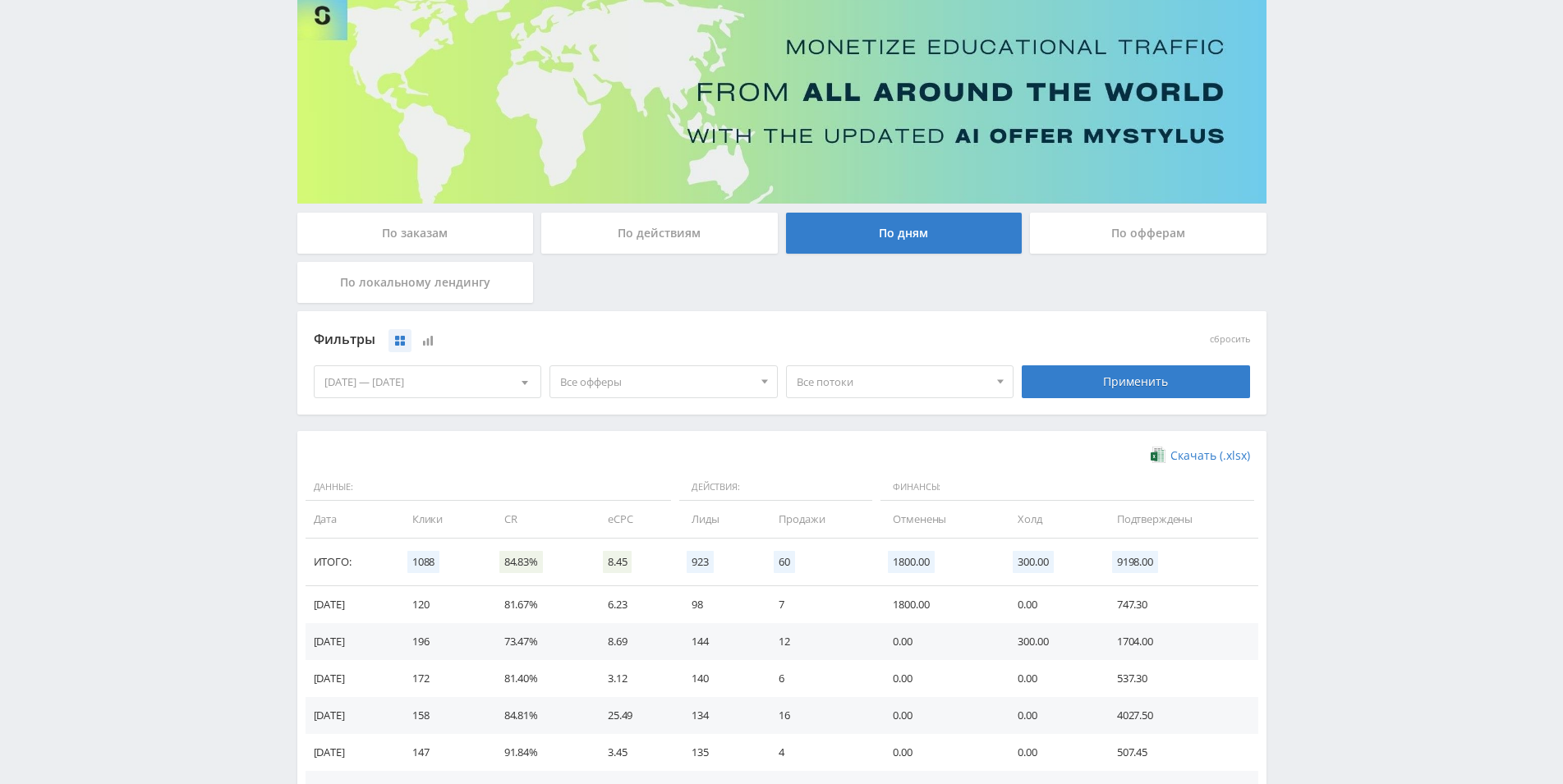
click at [460, 234] on div "По заказам" at bounding box center [415, 232] width 236 height 41
click at [0, 0] on input "По заказам" at bounding box center [0, 0] width 0 height 0
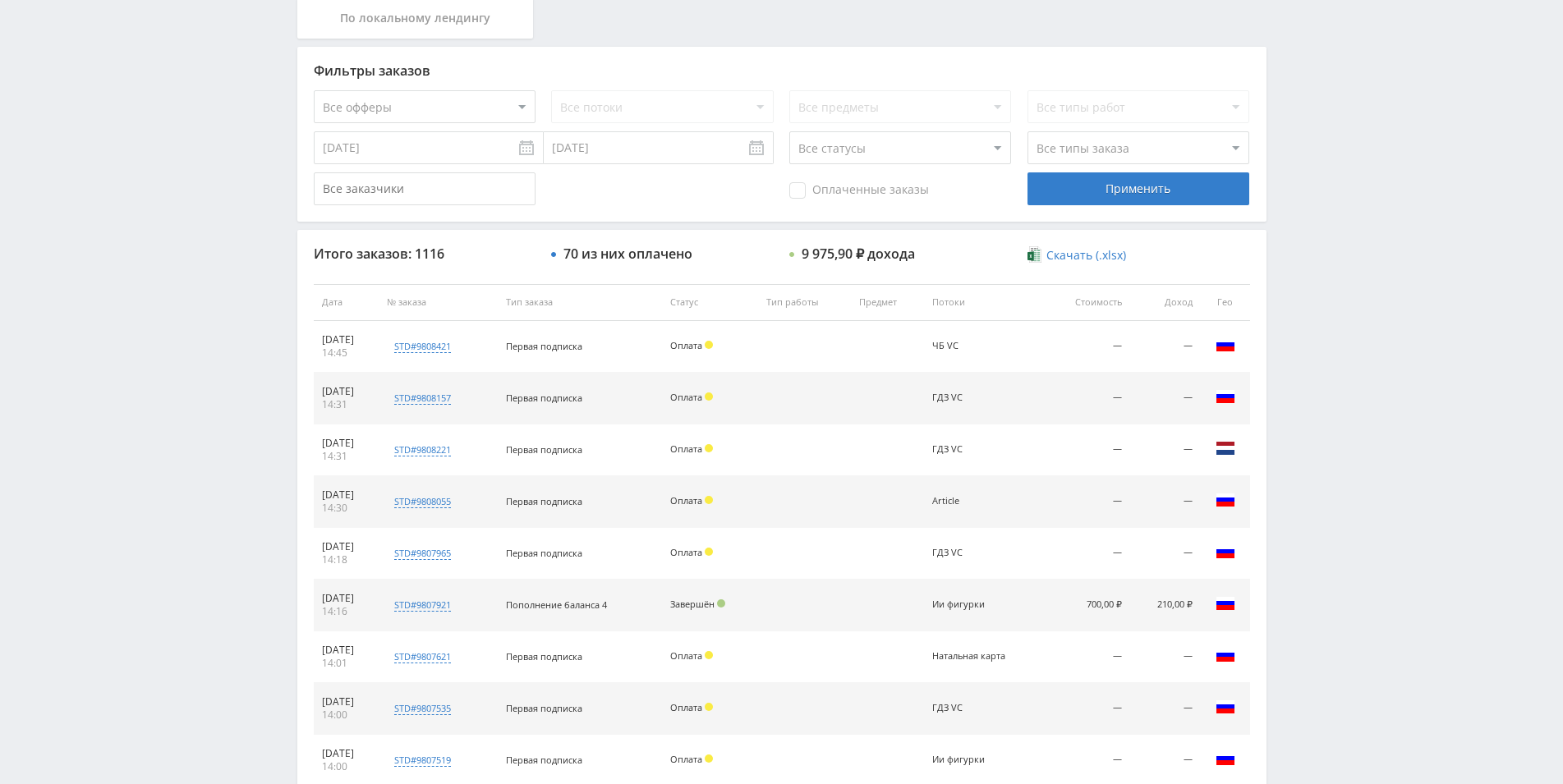
scroll to position [419, 0]
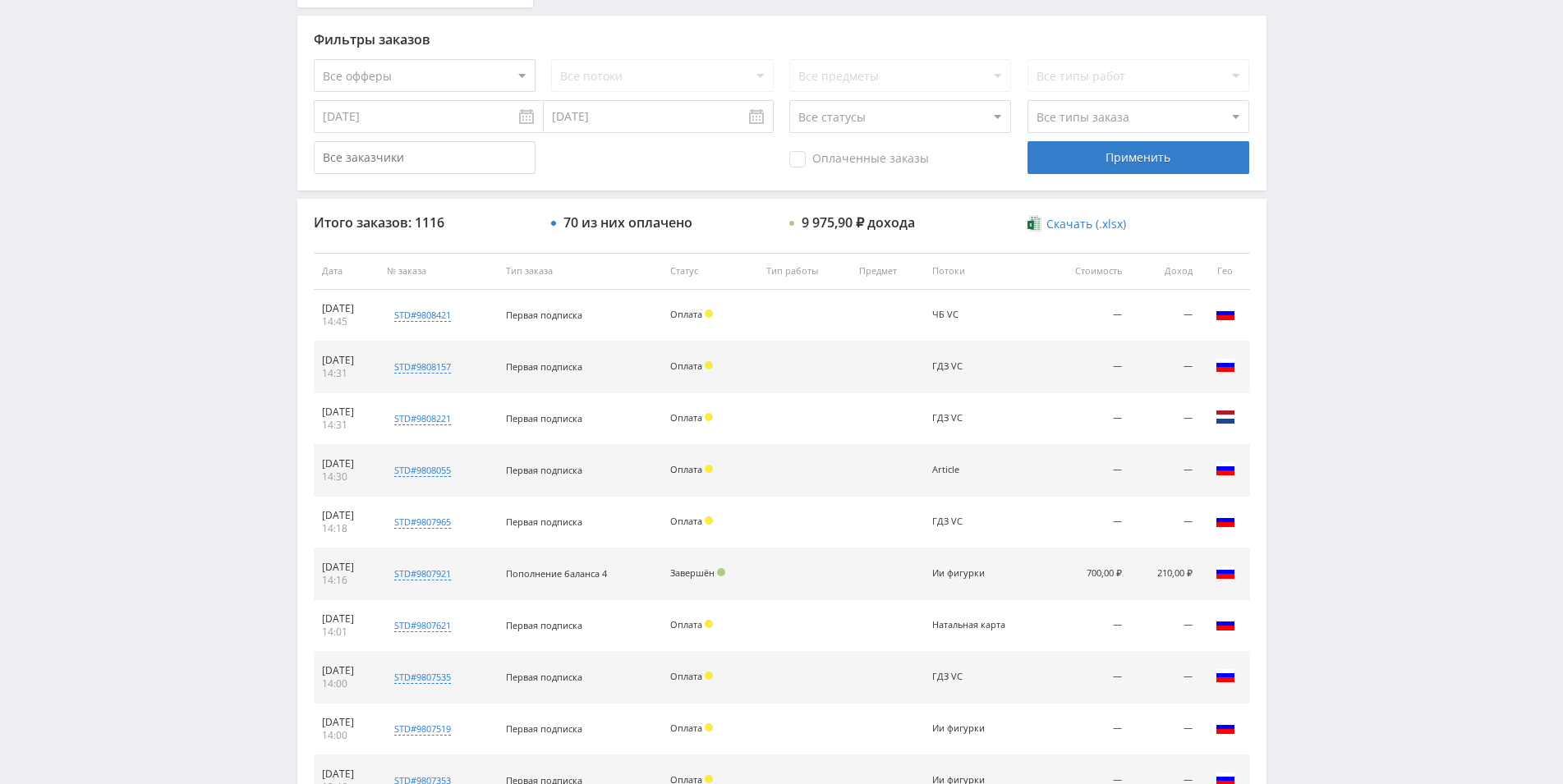
click at [314, 59] on select "Все офферы MyStylus MyStylus - Revshare Кэмп Studybay Автор24 Studybay Brazil S…" at bounding box center [425, 75] width 222 height 33
select select "340"
click at [789, 100] on select "Все статусы В аукционе В работе На гарантии Завершен Возврат Черновик" at bounding box center [900, 117] width 222 height 33
select select "5"
click option "Возврат" at bounding box center [0, 0] width 0 height 0
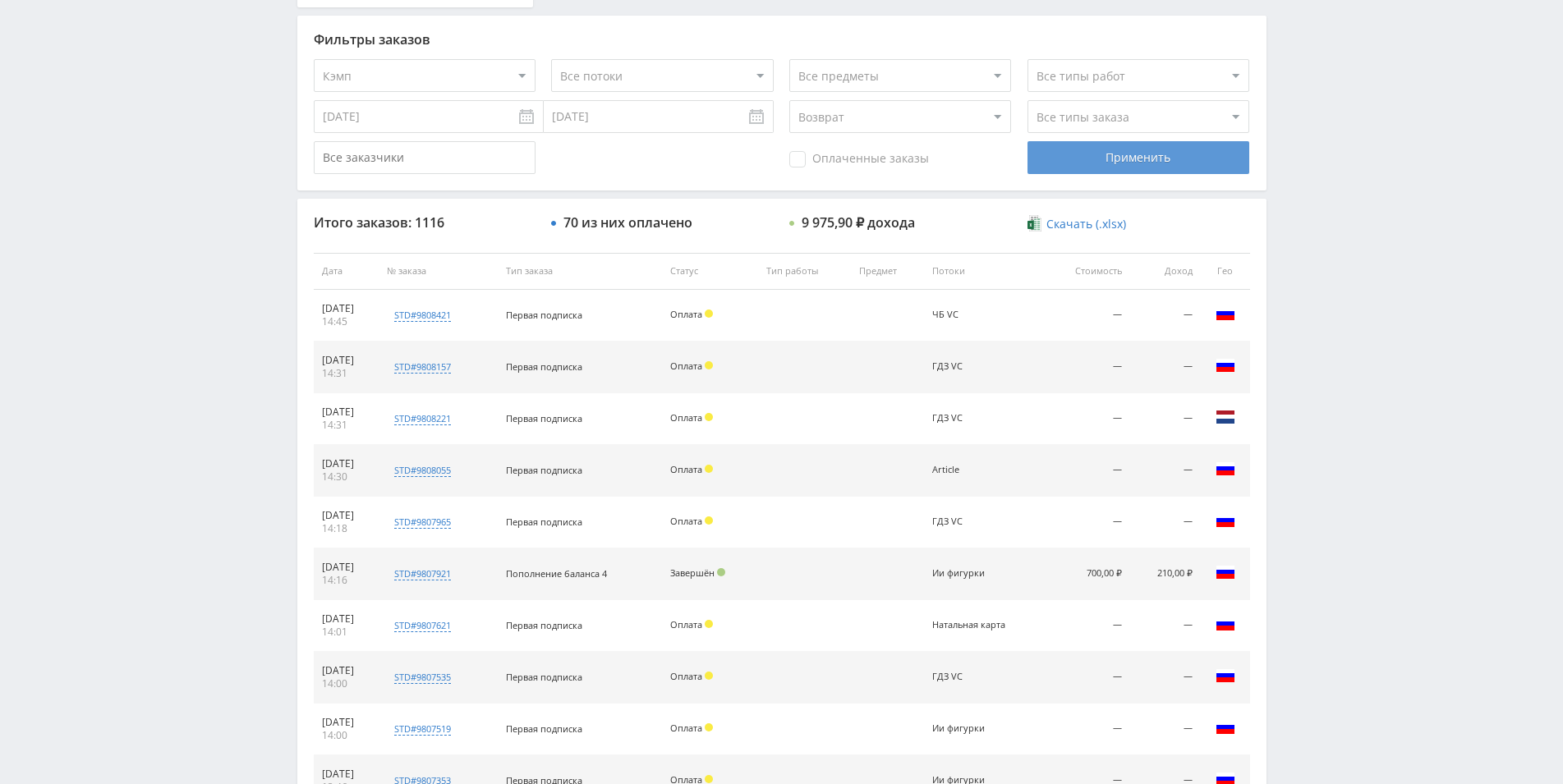
click at [1049, 166] on div "Применить" at bounding box center [1138, 157] width 222 height 33
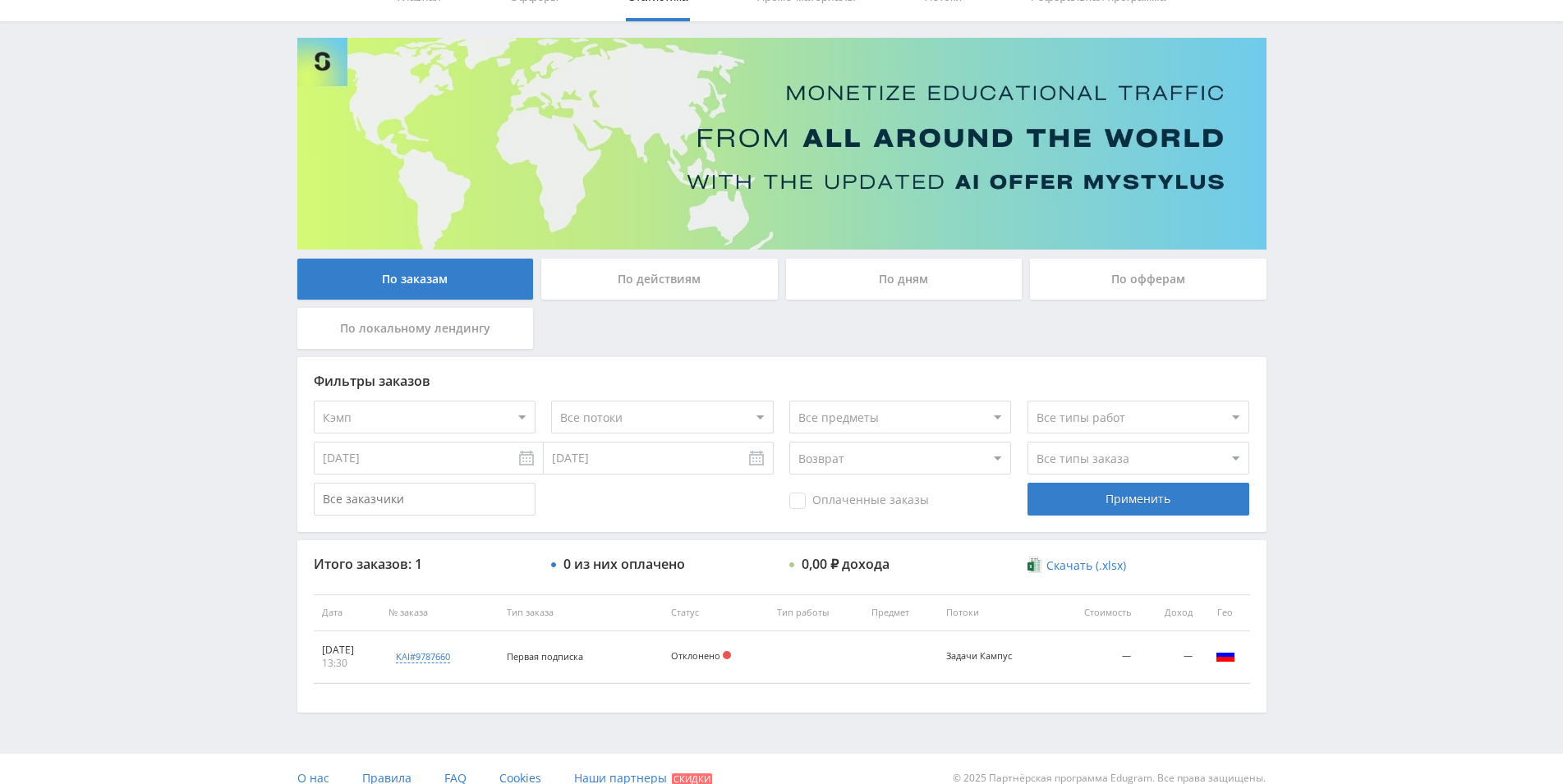
scroll to position [96, 0]
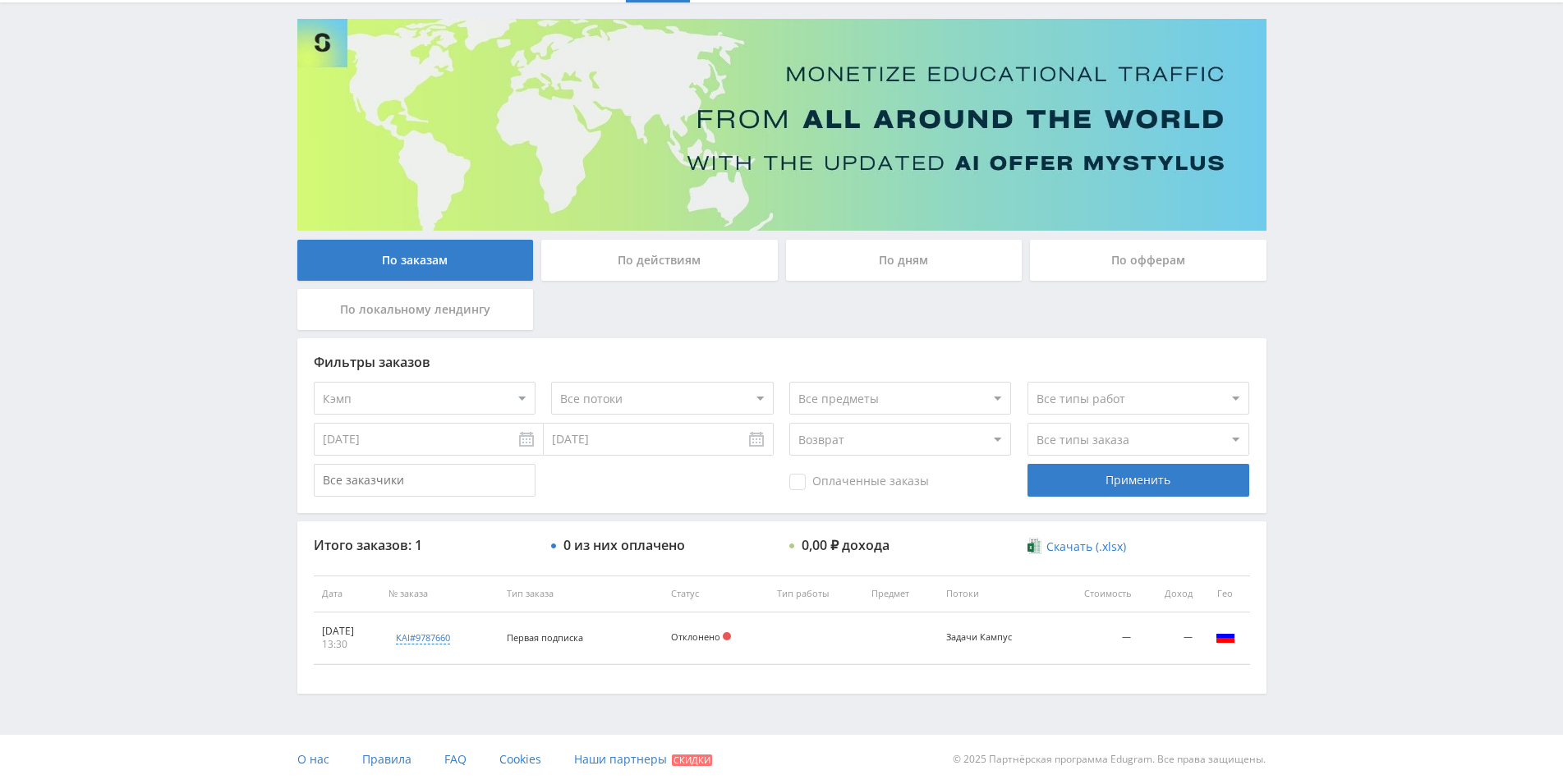
click at [717, 510] on div "Фильтры заказов Все офферы MyStylus MyStylus - Revshare Кэмп Studybay Автор24 S…" at bounding box center [782, 425] width 969 height 175
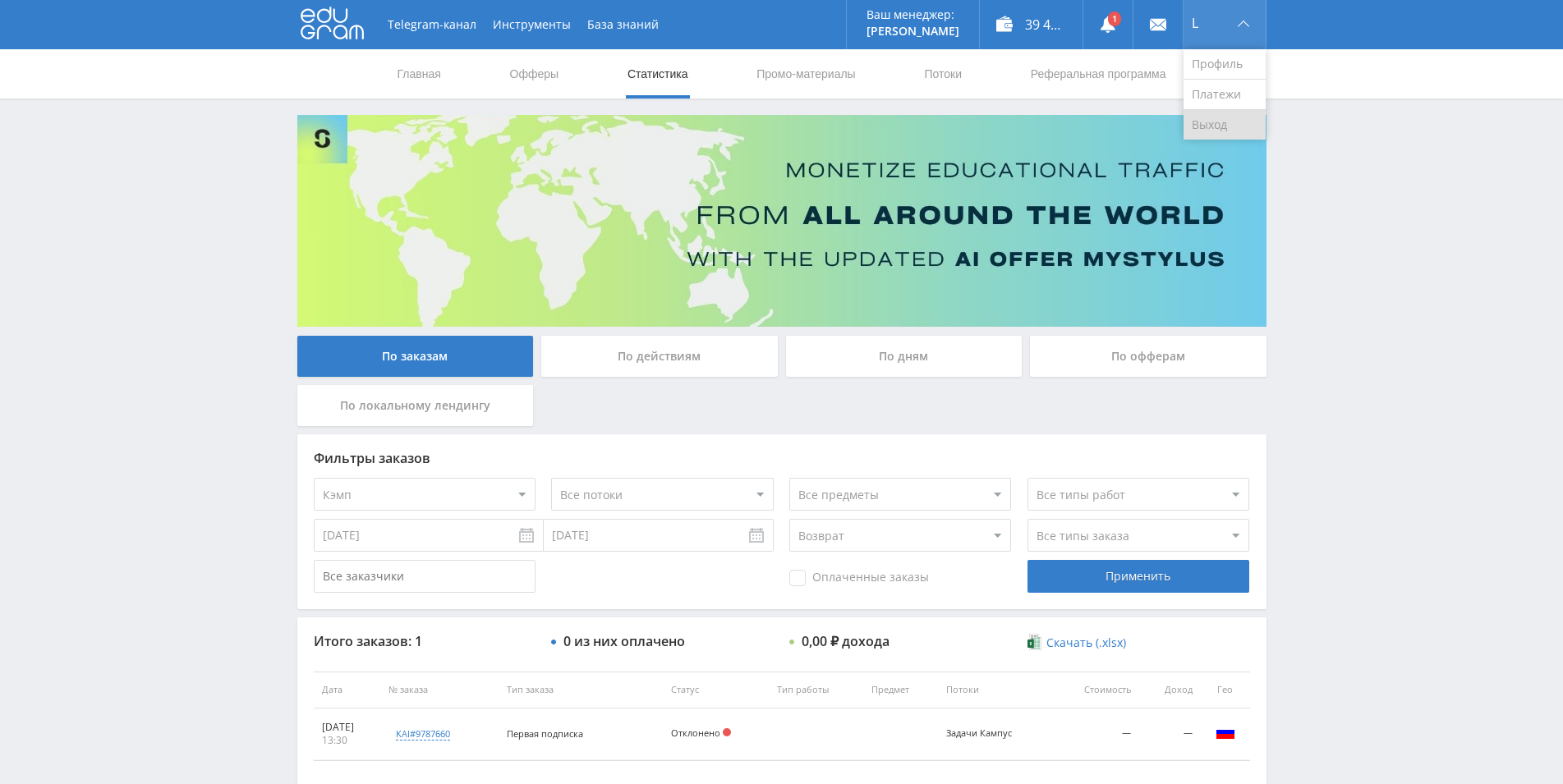
click at [1228, 119] on link "Выход" at bounding box center [1224, 124] width 82 height 30
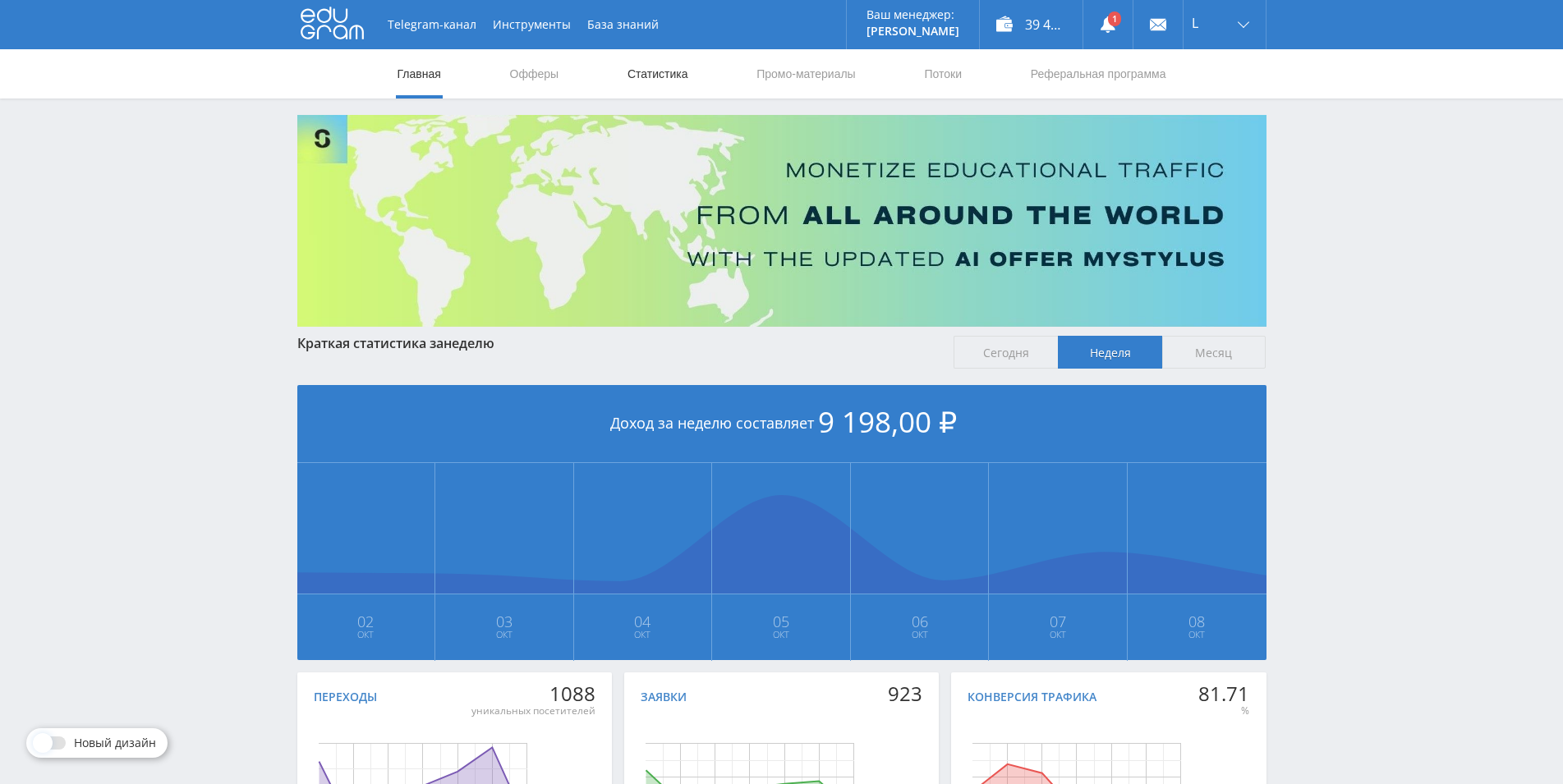
click at [644, 72] on link "Статистика" at bounding box center [658, 73] width 64 height 49
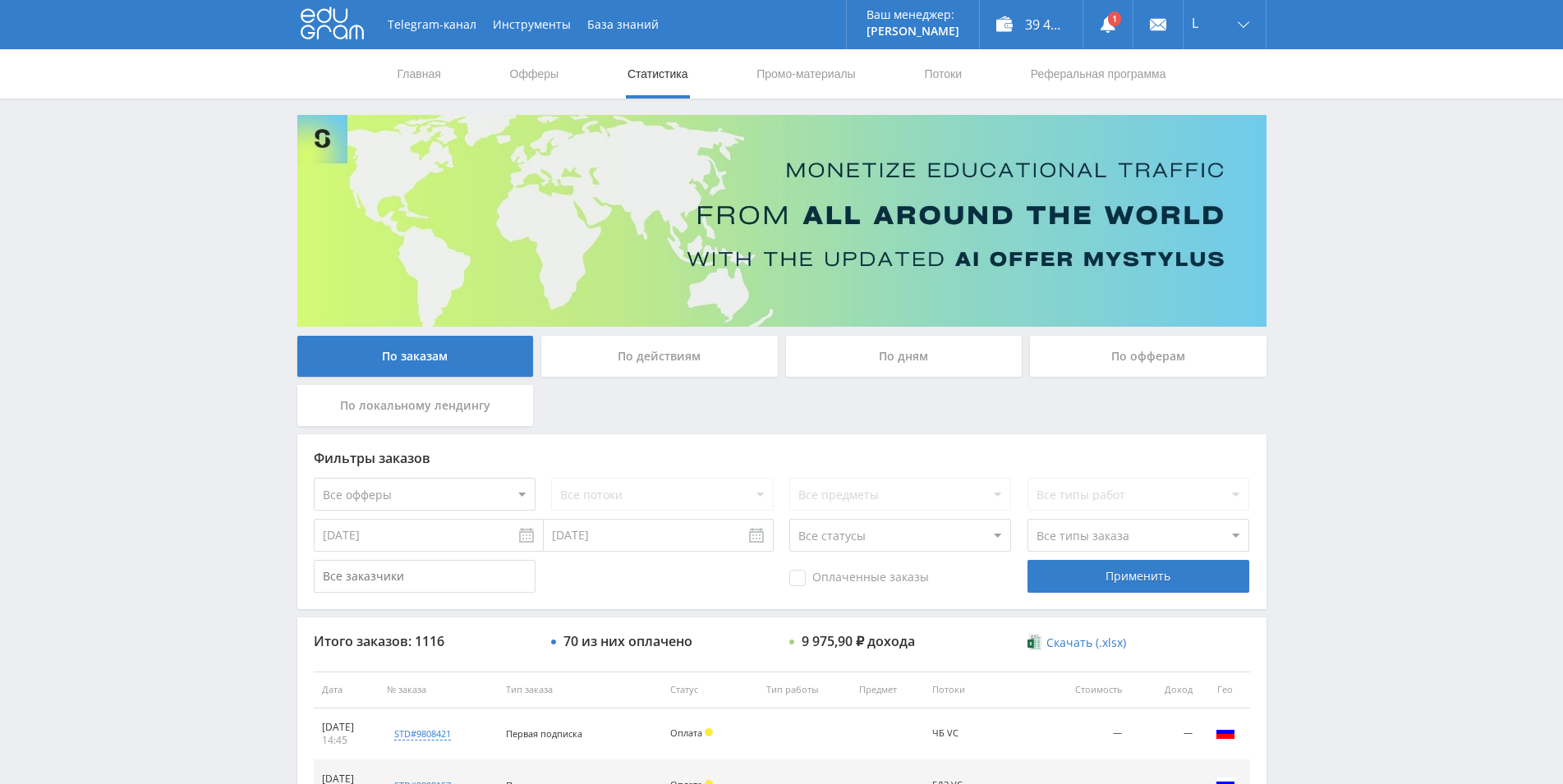
click at [422, 539] on input "[DATE]" at bounding box center [428, 535] width 230 height 33
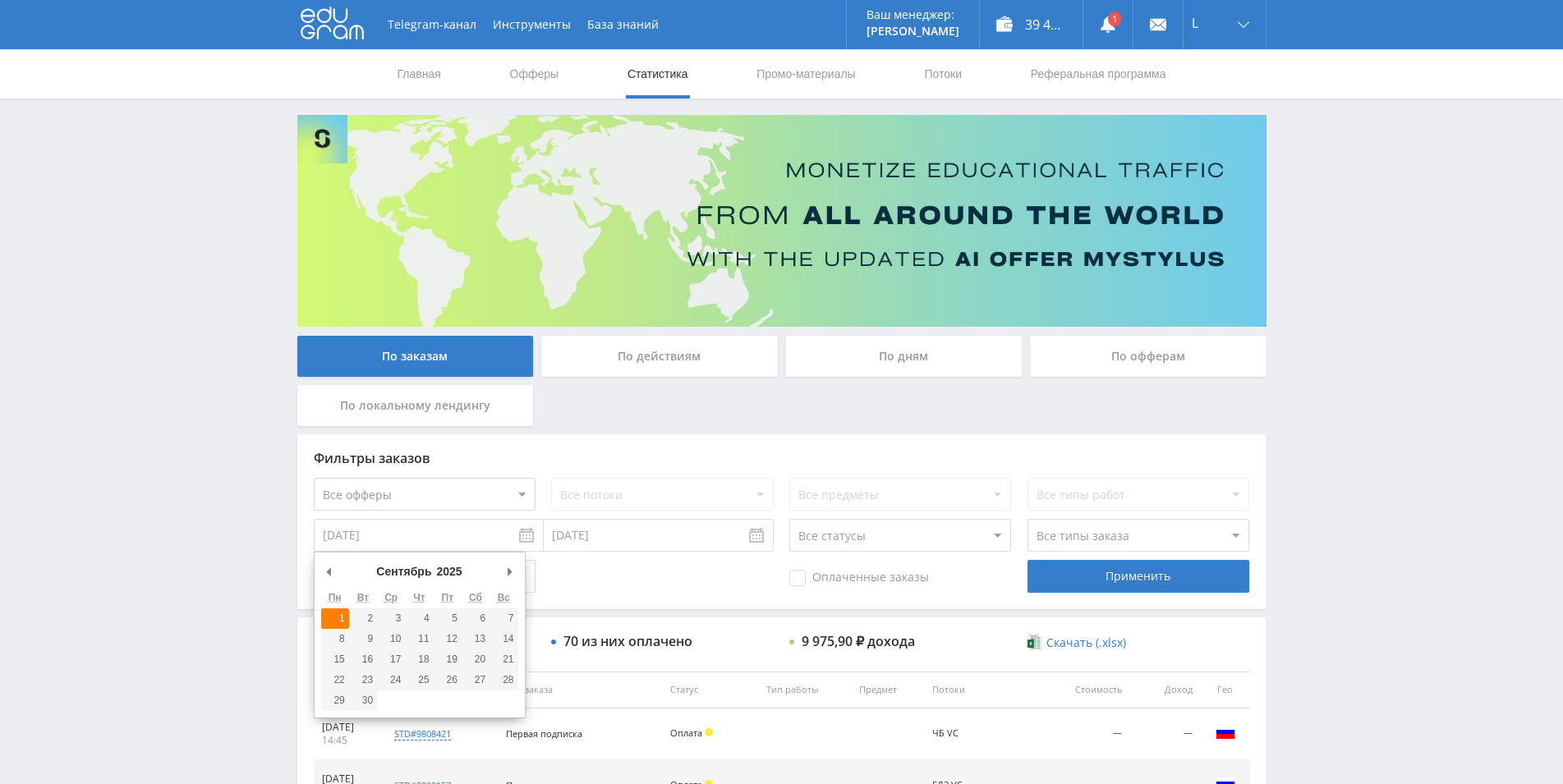
type input "01.09.2025"
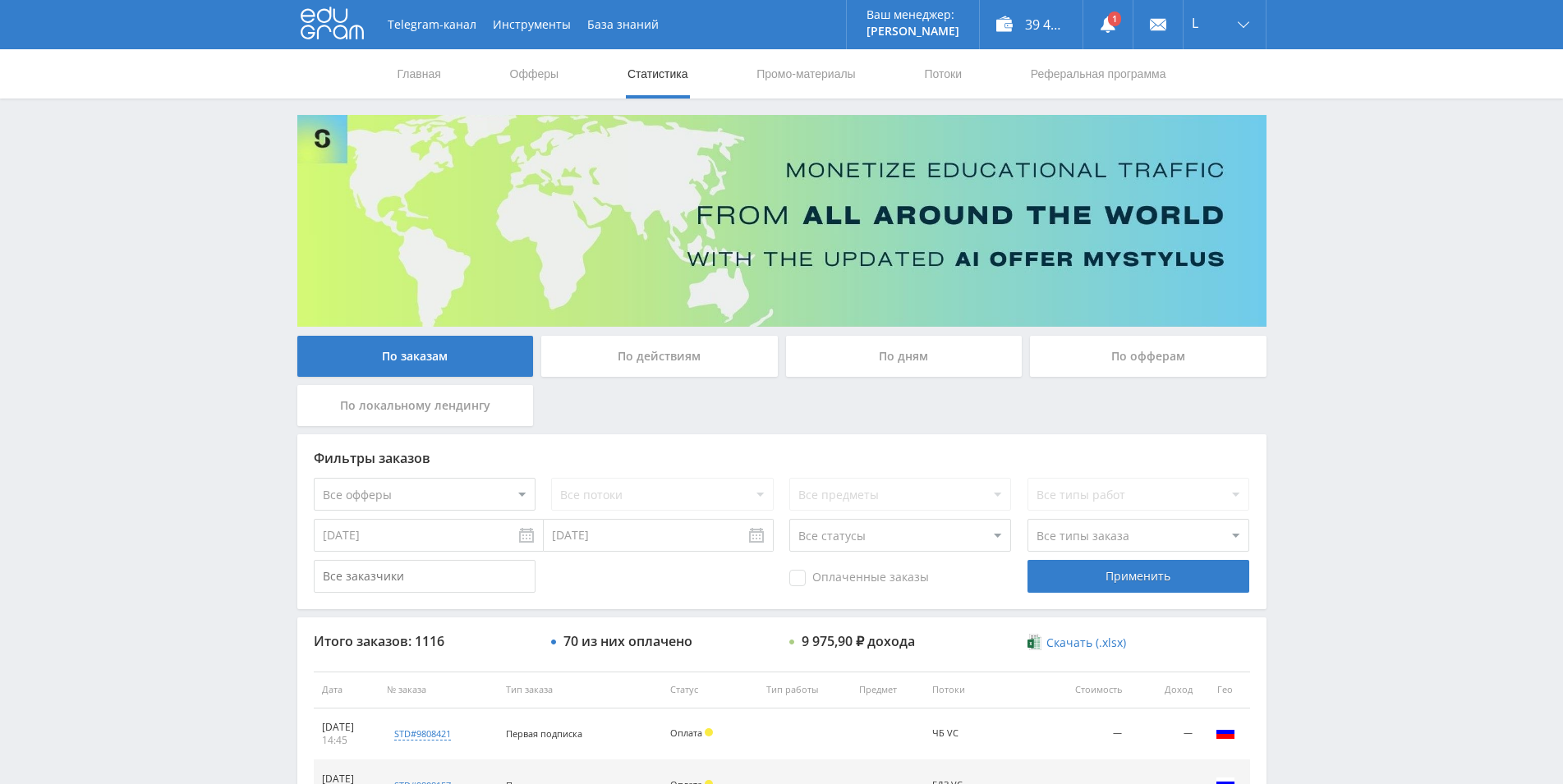
click at [144, 497] on div "Telegram-канал Инструменты База знаний Ваш менеджер: Alex Alex Online @edugram_…" at bounding box center [782, 689] width 1563 height 1378
click at [314, 477] on select "Все офферы MyStylus MyStylus - Revshare Кэмп Studybay Автор24 Studybay Brazil S…" at bounding box center [425, 494] width 222 height 33
select select "340"
click at [789, 519] on select "Все статусы В аукционе В работе На гарантии Завершен Возврат Черновик" at bounding box center [900, 535] width 222 height 33
select select "5"
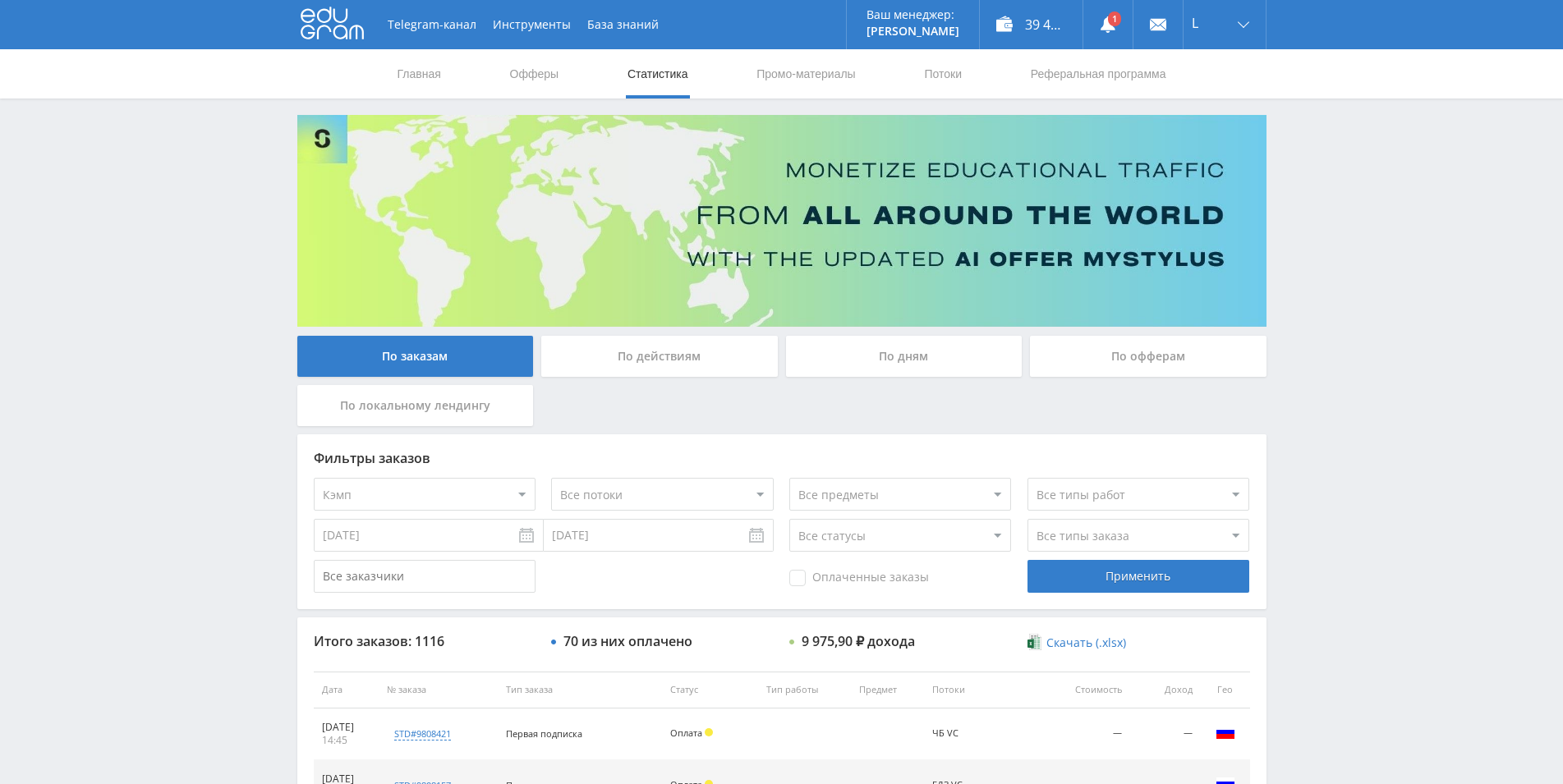
click option "Возврат" at bounding box center [0, 0] width 0 height 0
click at [314, 477] on select "Все офферы MyStylus MyStylus - Revshare Кэмп Studybay Автор24 Studybay Brazil S…" at bounding box center [425, 494] width 222 height 33
click at [1167, 582] on div "Применить" at bounding box center [1138, 577] width 222 height 33
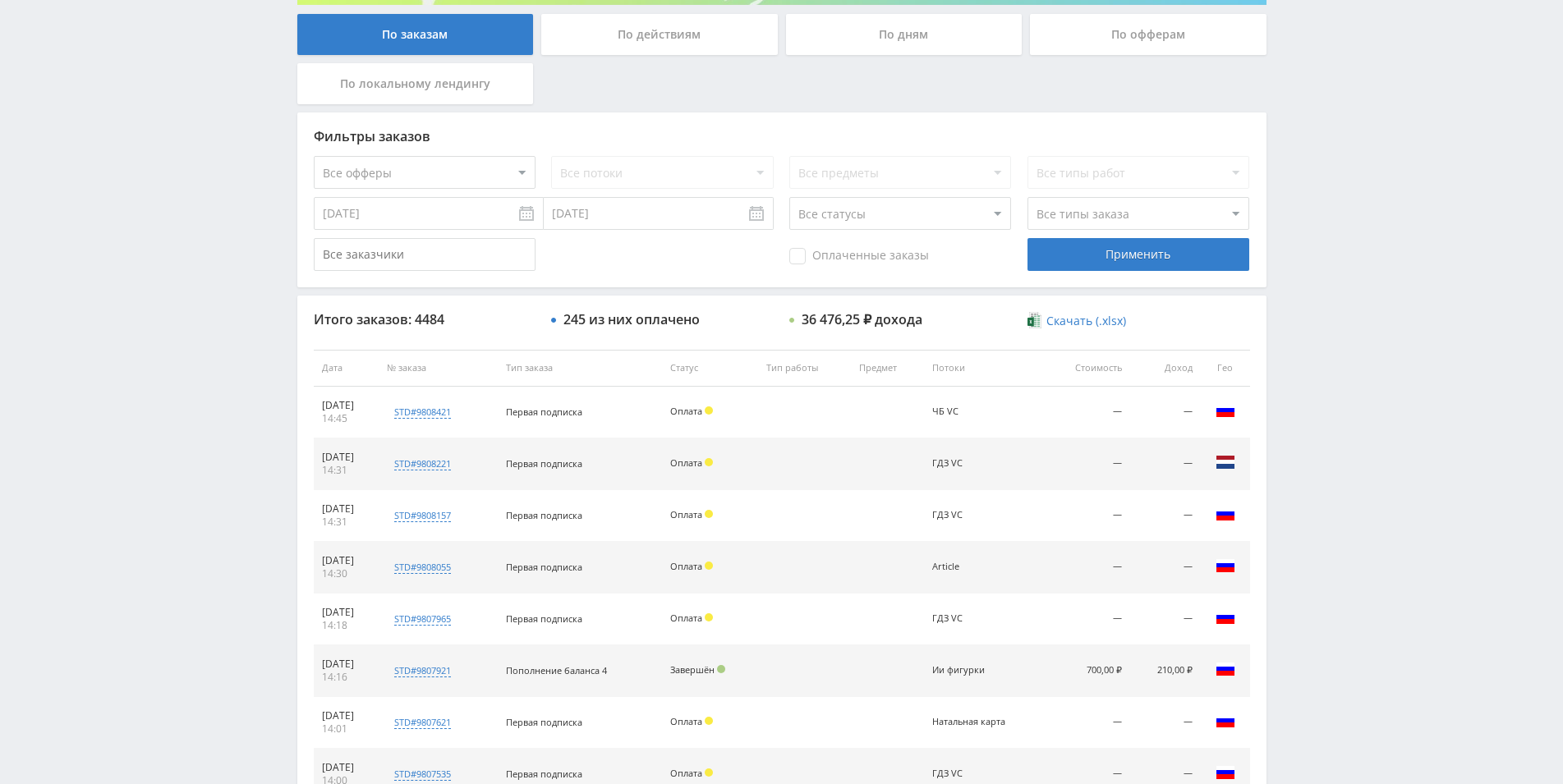
scroll to position [259, 0]
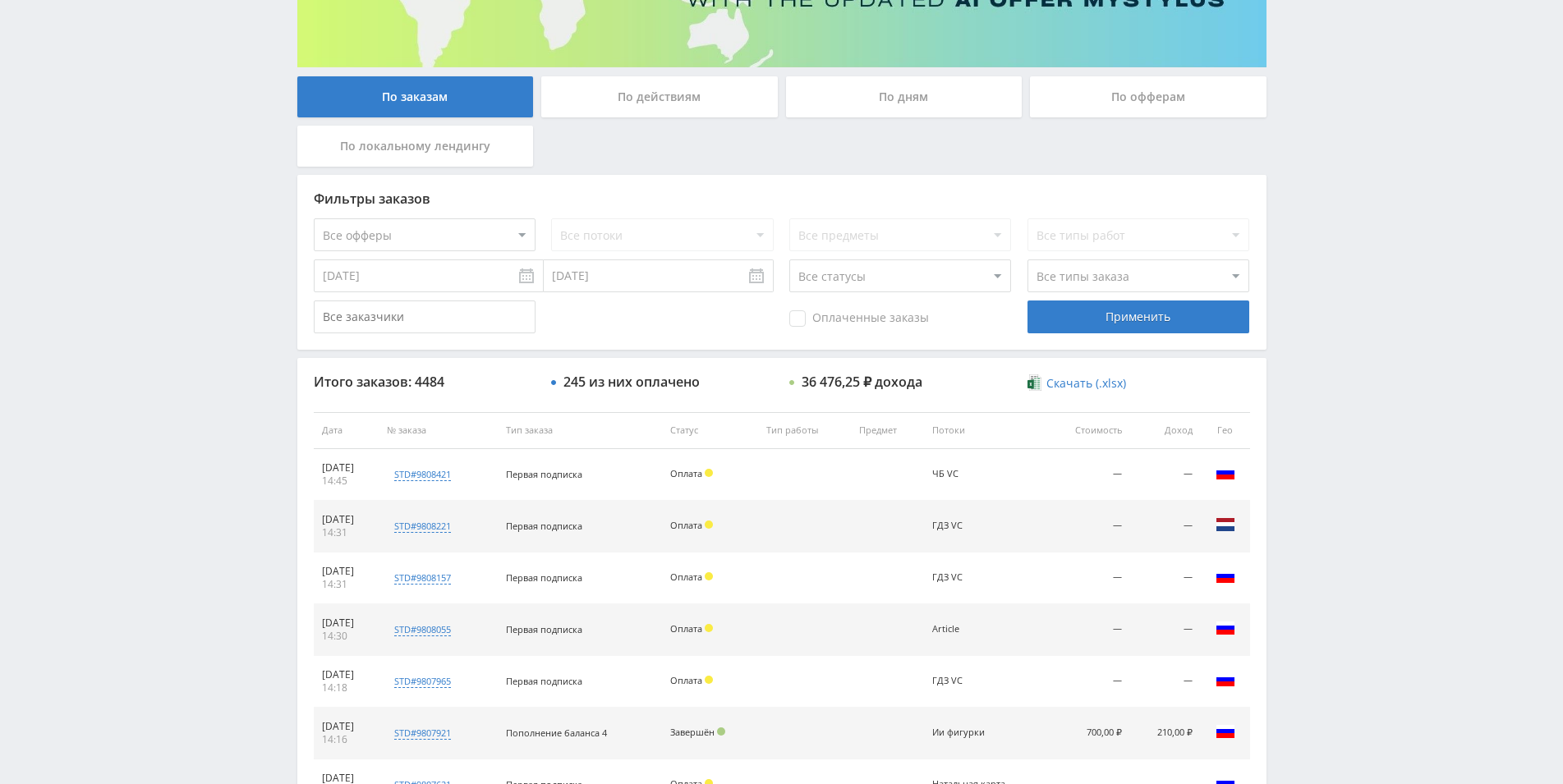
click at [789, 259] on select "Все статусы В аукционе В работе На гарантии Завершен Возврат Черновик" at bounding box center [900, 276] width 222 height 33
click at [314, 218] on select "Все офферы MyStylus MyStylus - Revshare Кэмп Studybay Автор24 Studybay Brazil S…" at bounding box center [425, 234] width 222 height 33
select select "340"
click at [1075, 306] on div "Применить" at bounding box center [1138, 317] width 222 height 33
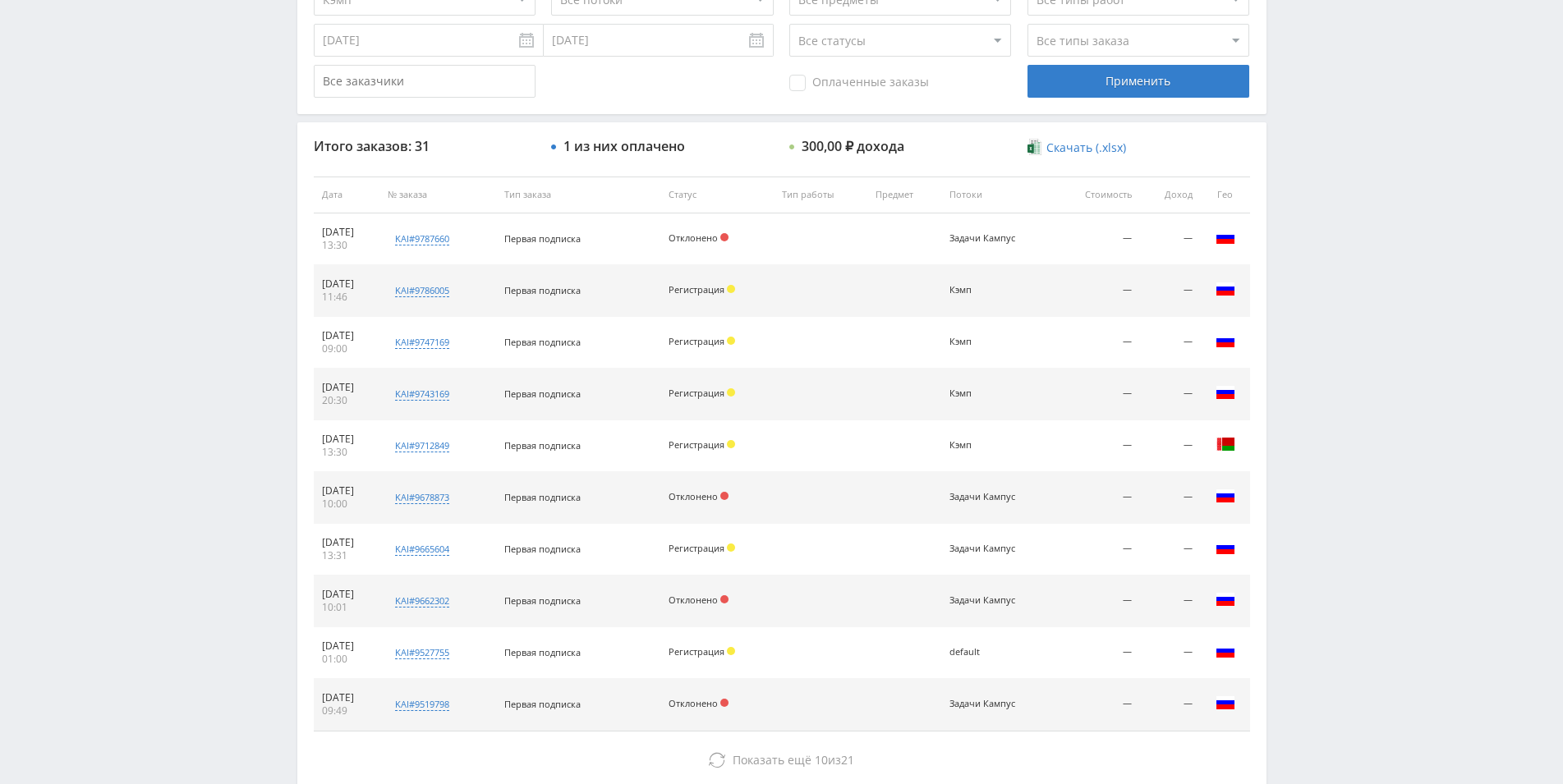
scroll to position [427, 0]
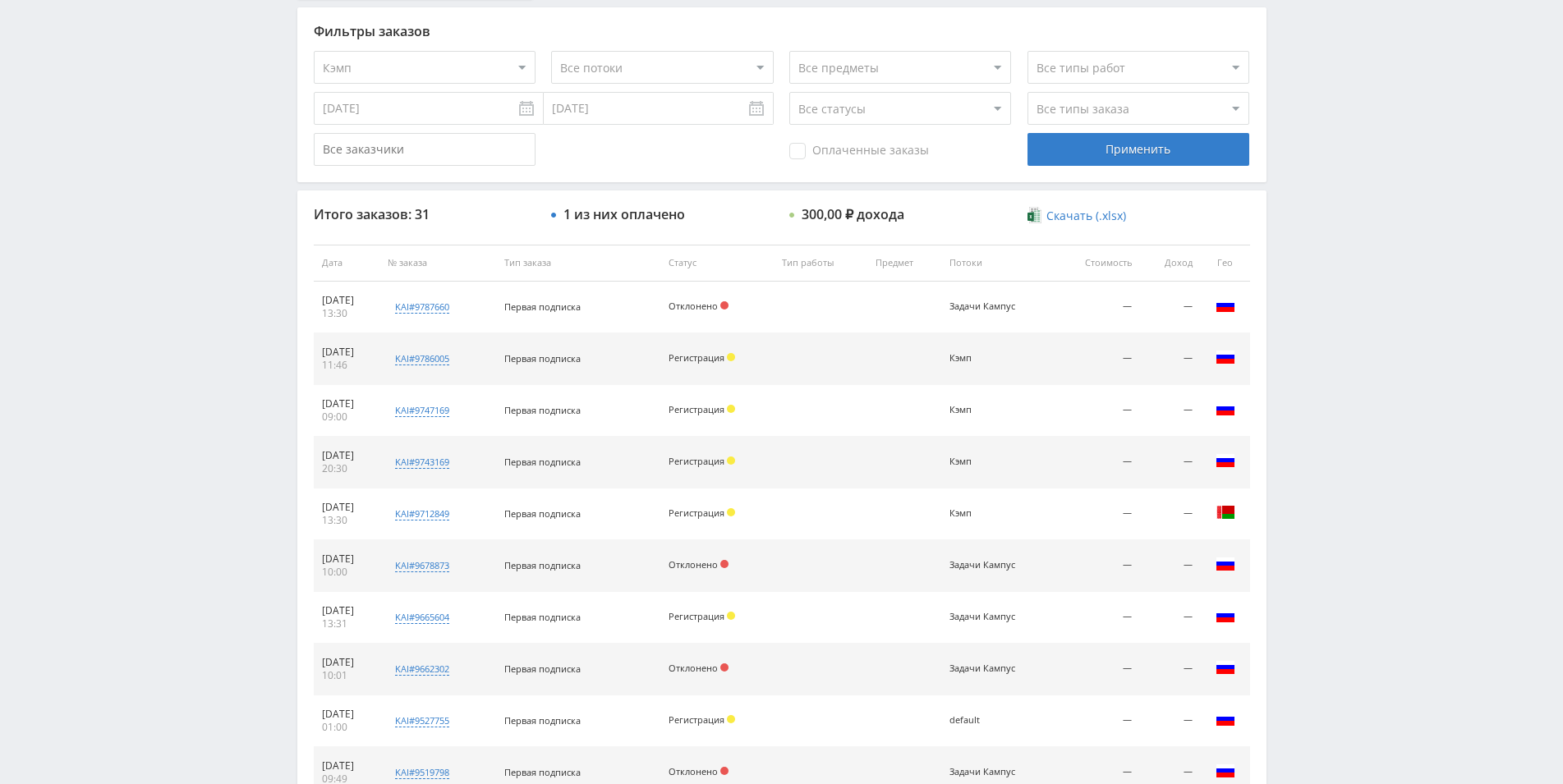
click at [789, 92] on select "Все статусы В аукционе В работе На гарантии Завершен Возврат Черновик" at bounding box center [900, 108] width 222 height 33
select select "5"
click option "Возврат" at bounding box center [0, 0] width 0 height 0
click at [1072, 148] on div "Применить" at bounding box center [1138, 149] width 222 height 33
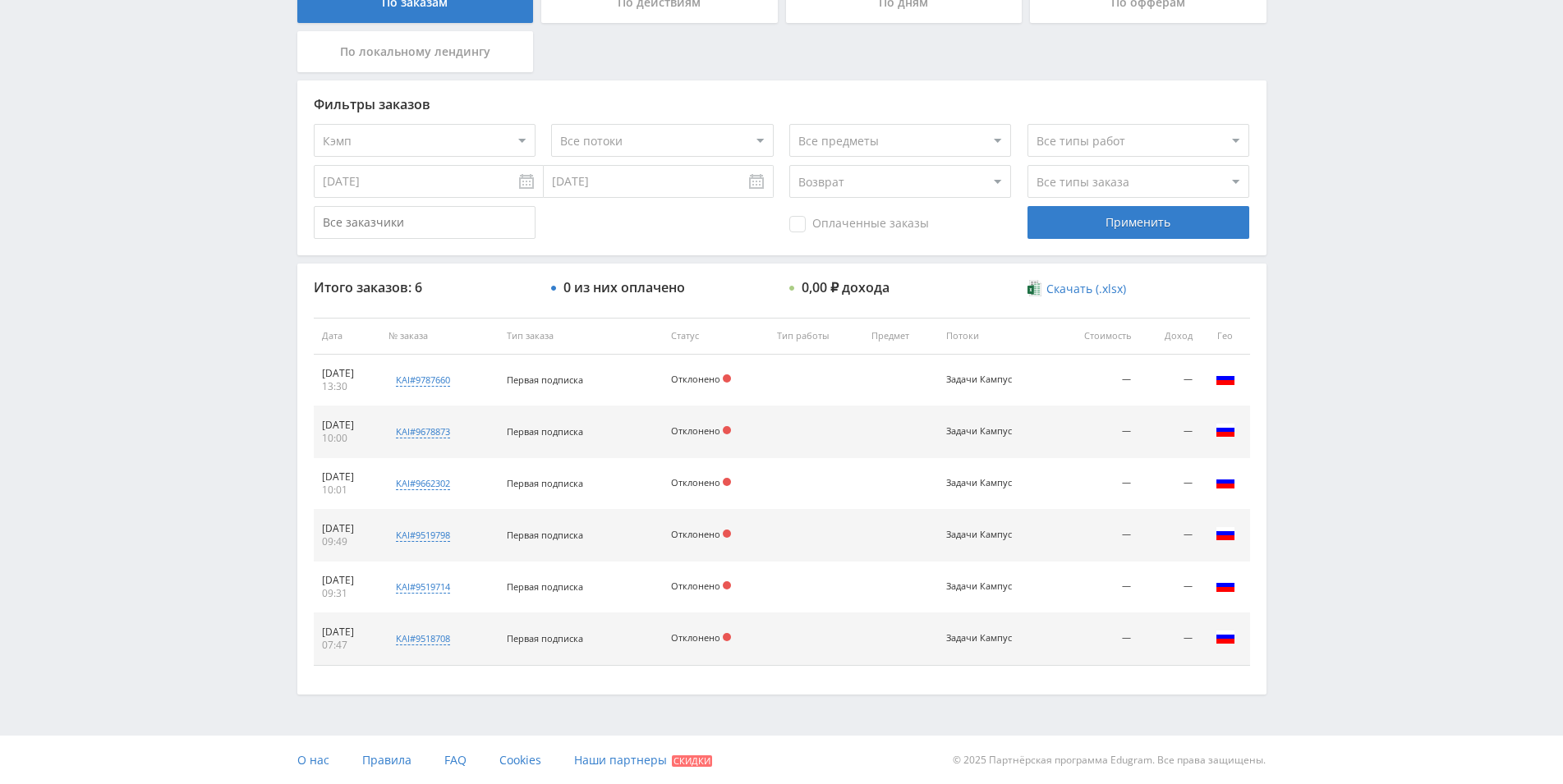
scroll to position [355, 0]
drag, startPoint x: 475, startPoint y: 381, endPoint x: 440, endPoint y: 383, distance: 35.1
click at [440, 383] on div "kai#9787660" at bounding box center [423, 378] width 69 height 24
copy div "9787660"
click at [186, 355] on div "Telegram-канал Инструменты База знаний Ваш менеджер: Alex Alex Online @edugram_…" at bounding box center [782, 214] width 1563 height 1139
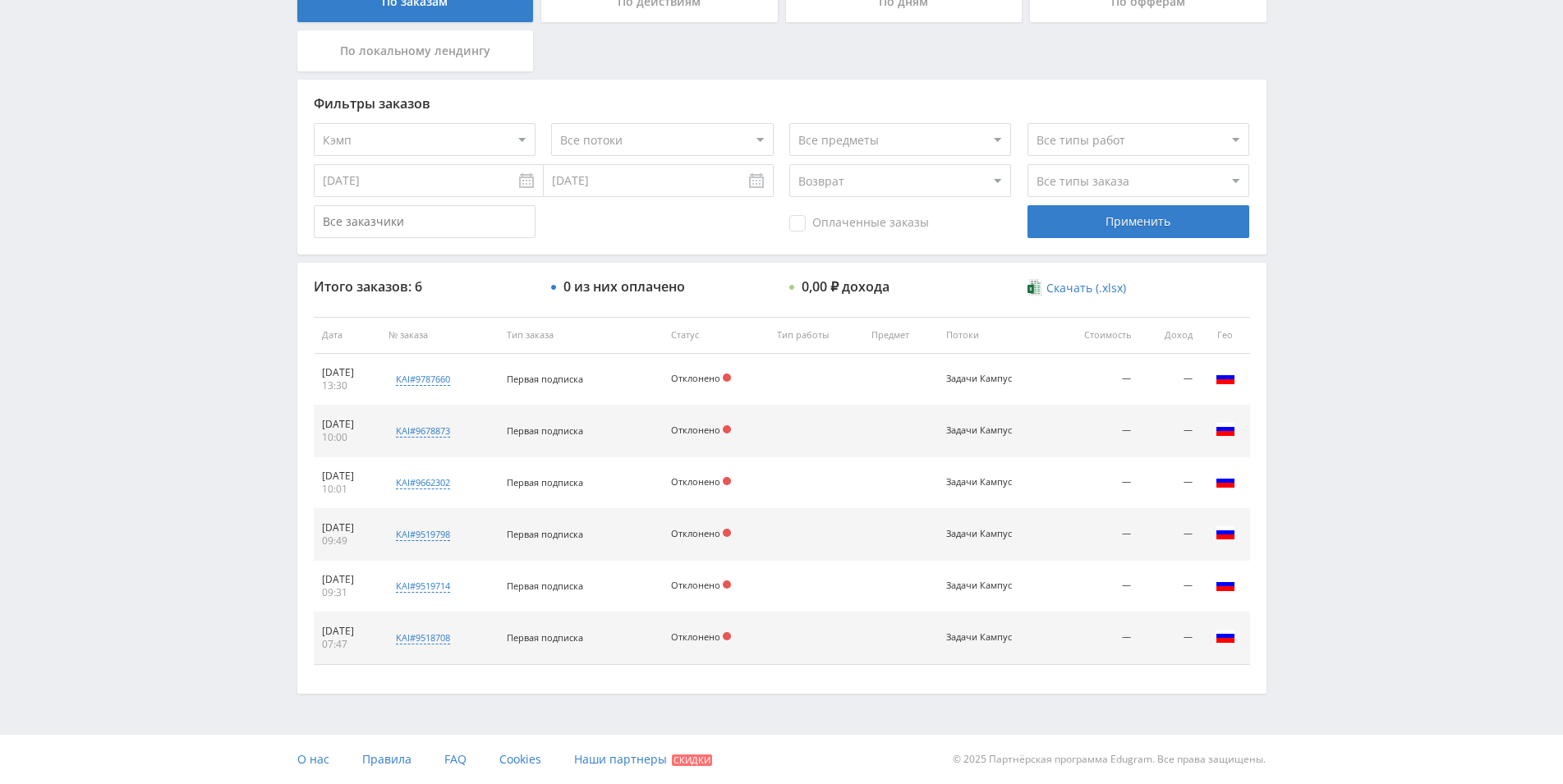
scroll to position [0, 0]
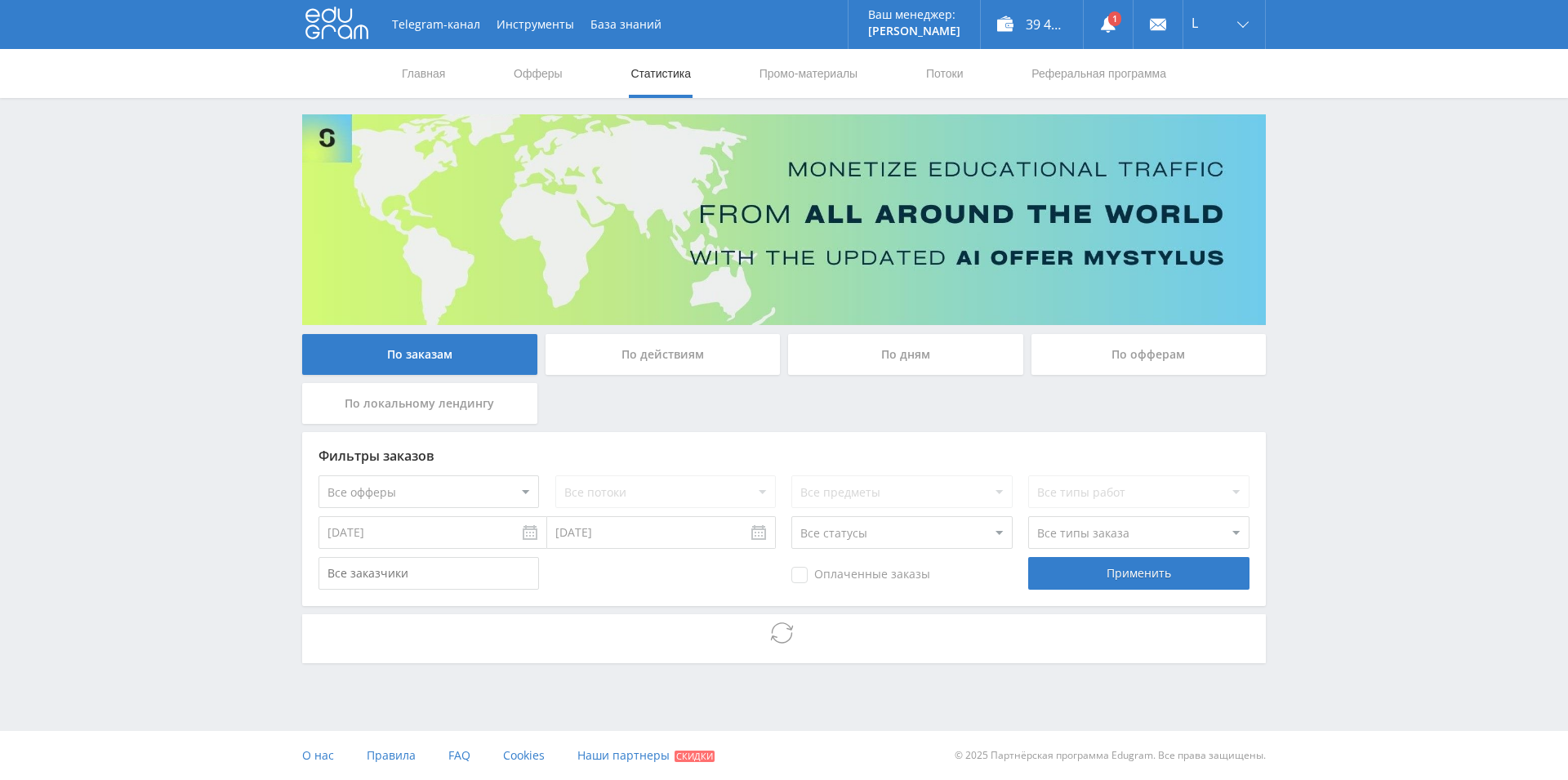
click at [897, 355] on div "По дням" at bounding box center [905, 354] width 235 height 41
click at [0, 0] on input "По дням" at bounding box center [0, 0] width 0 height 0
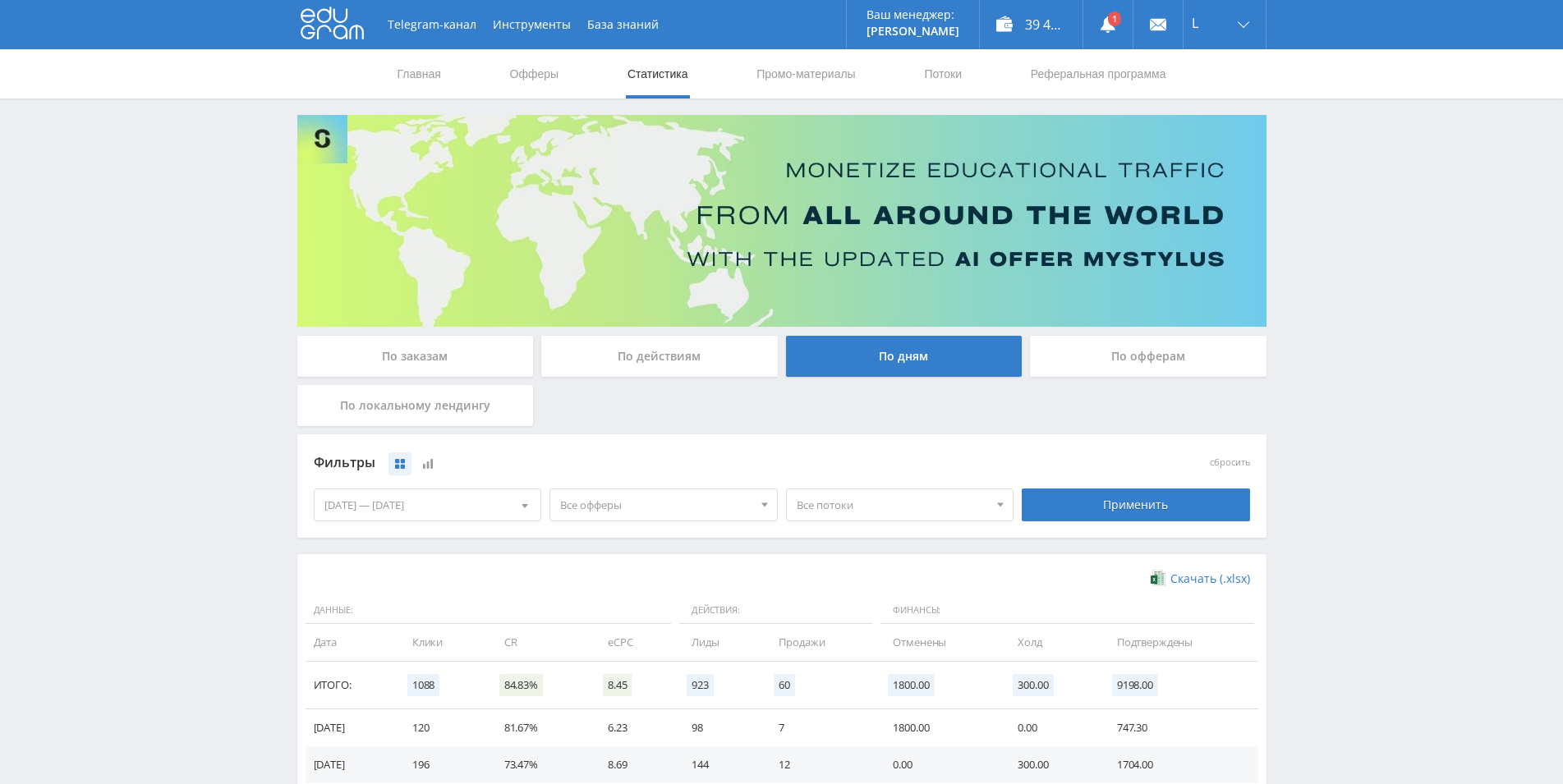
click at [857, 502] on span "Все потоки" at bounding box center [892, 504] width 192 height 31
click at [848, 604] on button "Кэмп" at bounding box center [899, 605] width 227 height 23
click at [444, 551] on div "Фильтры сбросить 02.10.2025 — 08.10.2025 Календарь Период Октябрь, 2025 Пн Вт С…" at bounding box center [782, 494] width 969 height 120
click at [421, 500] on div "02.10.2025 — 08.10.2025" at bounding box center [427, 504] width 227 height 31
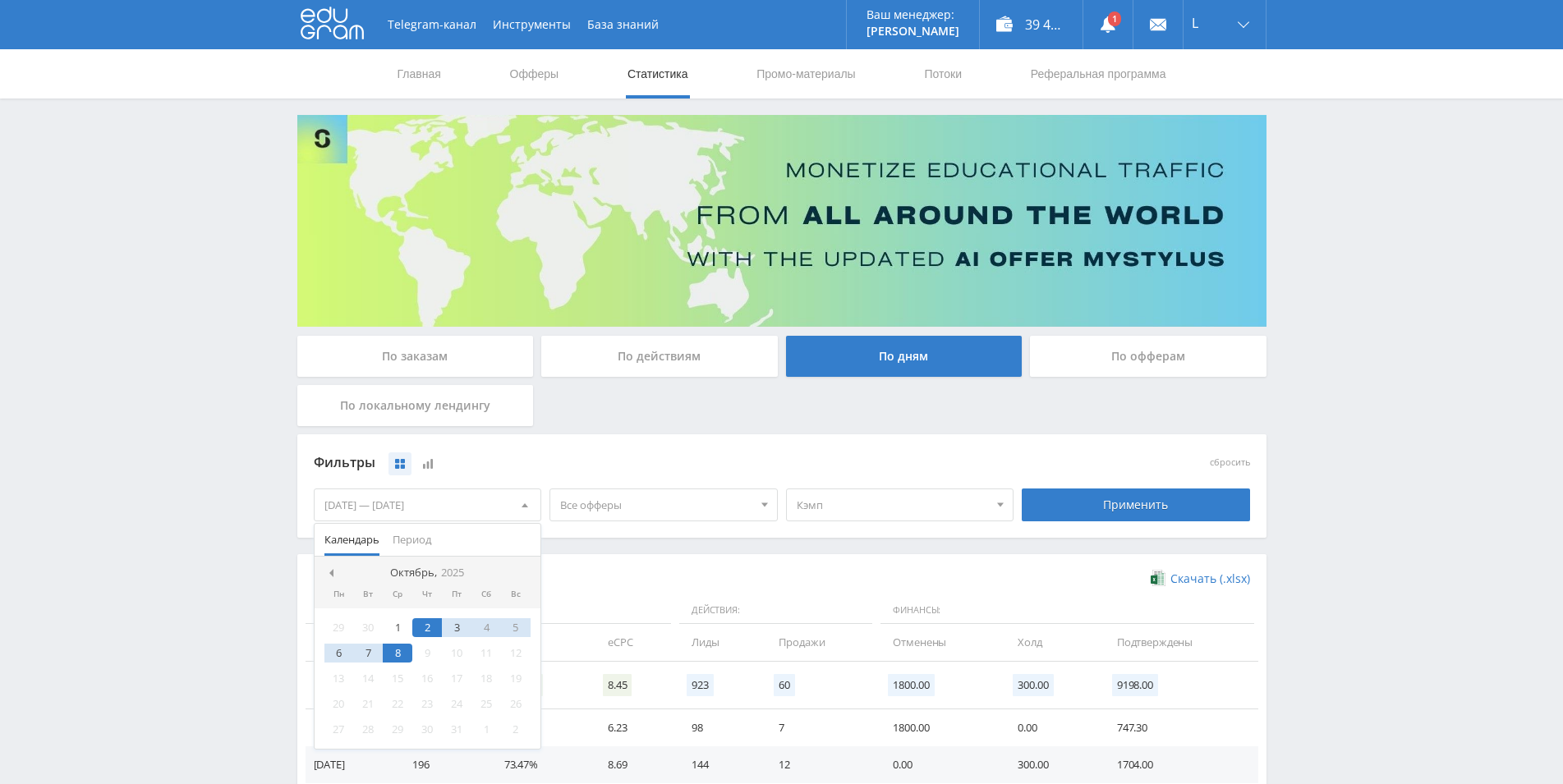
click at [343, 568] on nav "Октябрь, 2025" at bounding box center [427, 573] width 227 height 33
click at [336, 566] on div at bounding box center [331, 573] width 14 height 14
click at [338, 626] on div "1" at bounding box center [339, 628] width 30 height 19
click at [518, 581] on nav "Сентябрь, 2025" at bounding box center [427, 573] width 227 height 33
click at [519, 568] on div at bounding box center [524, 573] width 14 height 14
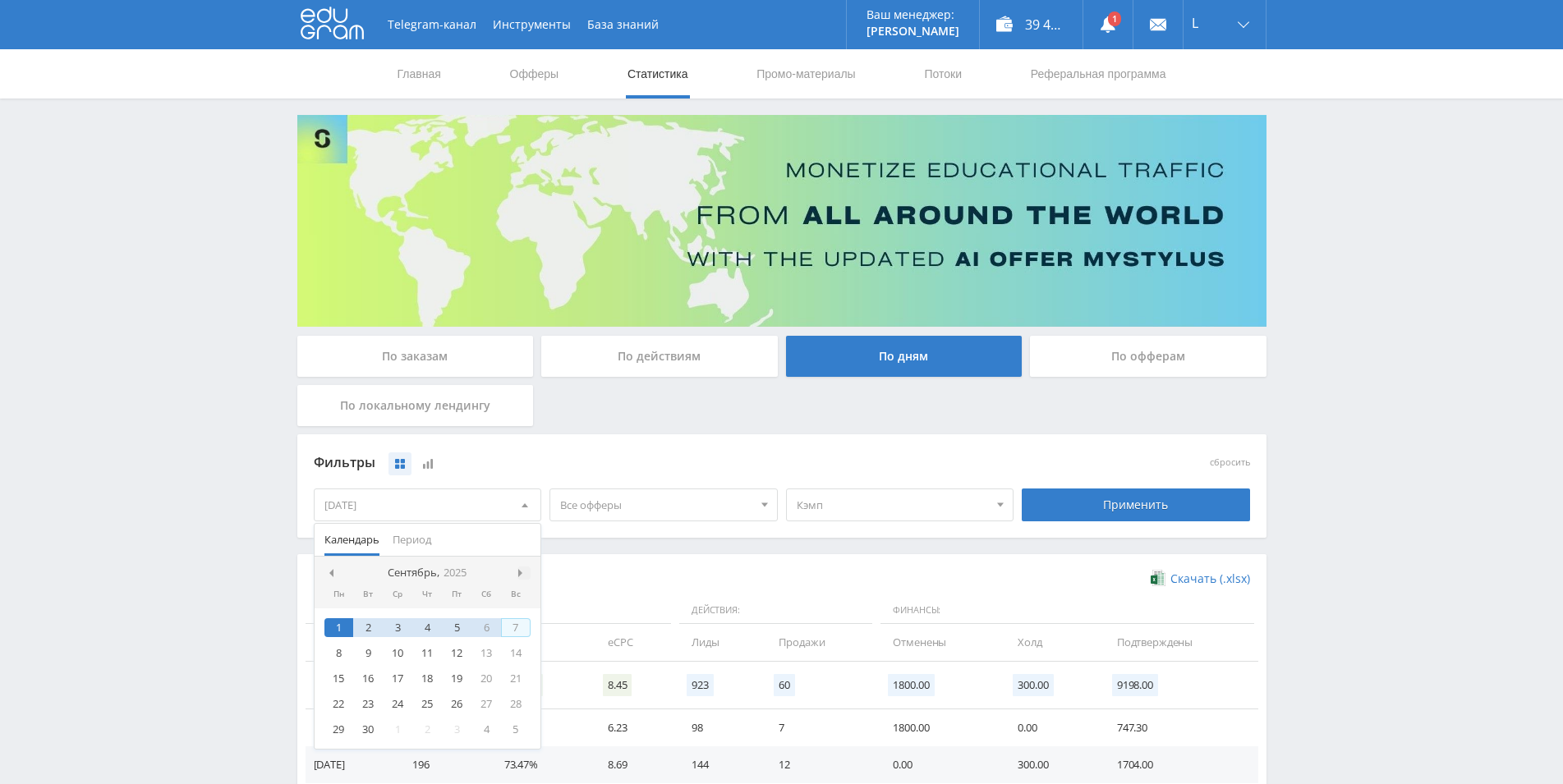
click at [519, 568] on nav "Сентябрь, 2025" at bounding box center [427, 573] width 227 height 33
click at [400, 649] on div "8" at bounding box center [398, 653] width 30 height 19
click at [1060, 508] on div "Применить" at bounding box center [1136, 504] width 229 height 33
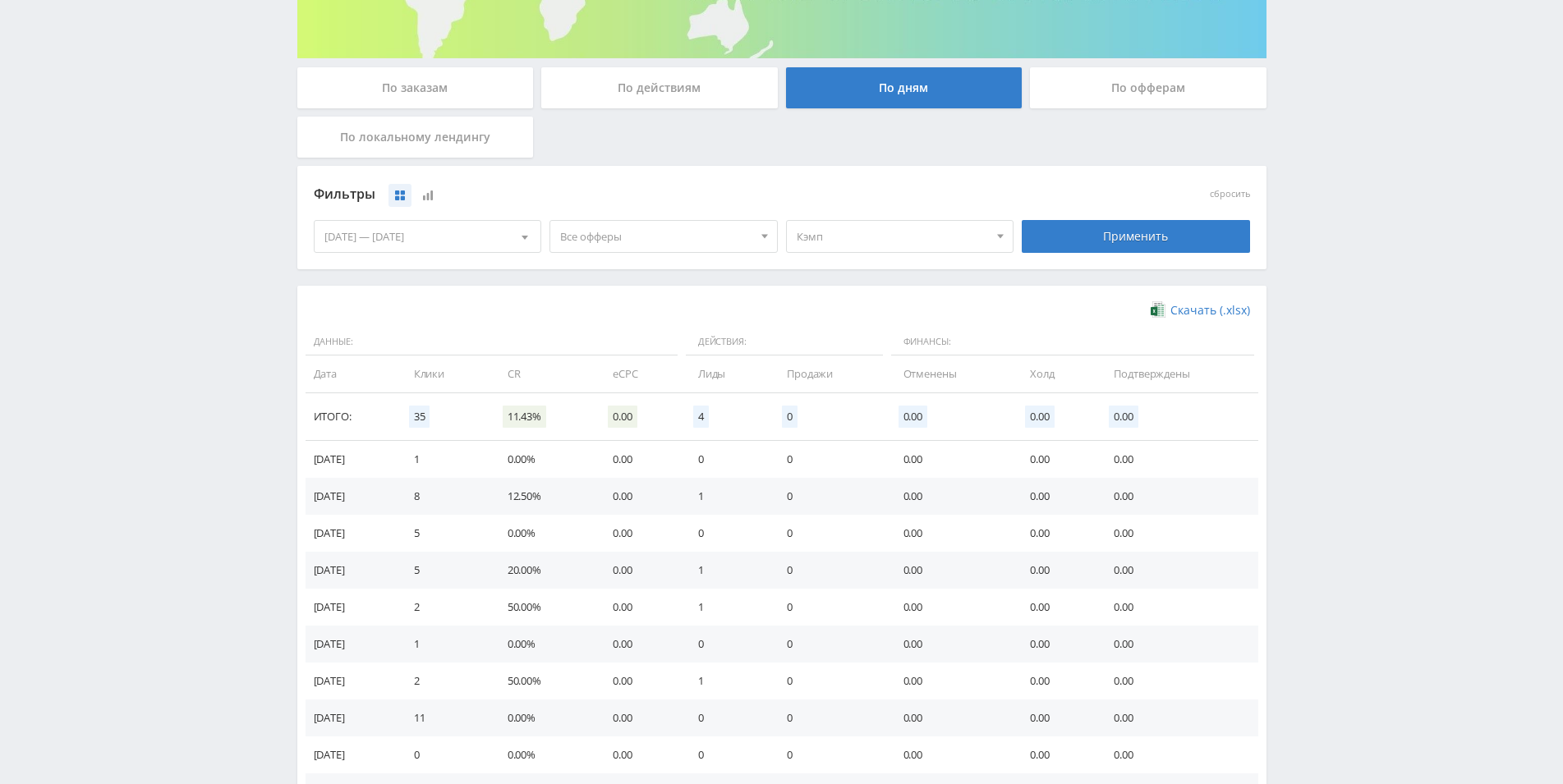
scroll to position [335, 0]
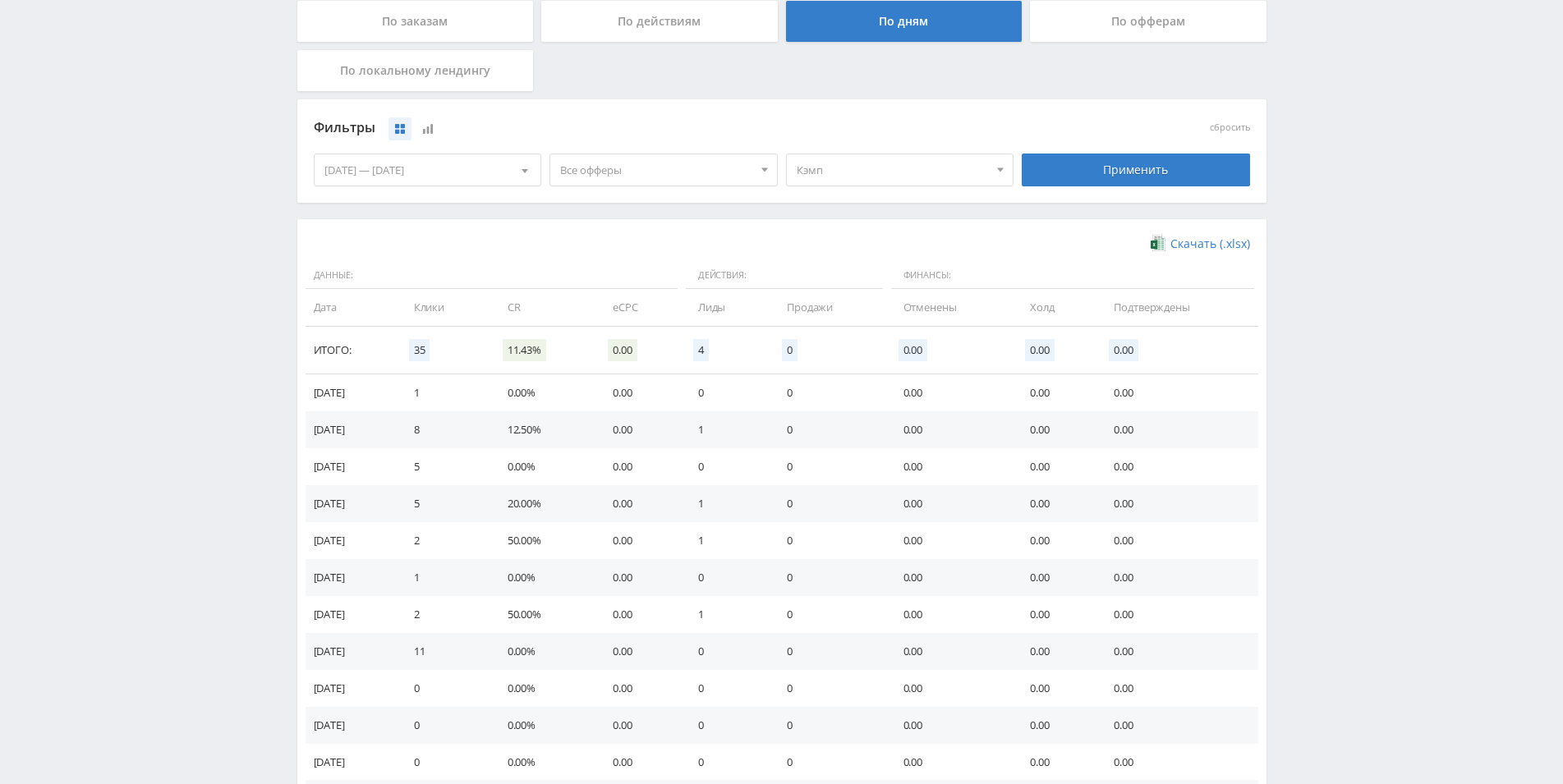
click at [708, 434] on td "1" at bounding box center [726, 429] width 89 height 37
drag, startPoint x: 891, startPoint y: 424, endPoint x: 951, endPoint y: 424, distance: 60.0
click at [951, 424] on tr "07.10.2025 8 12.50% 0.00 1 0 0.00 0.00 0.00" at bounding box center [782, 429] width 952 height 37
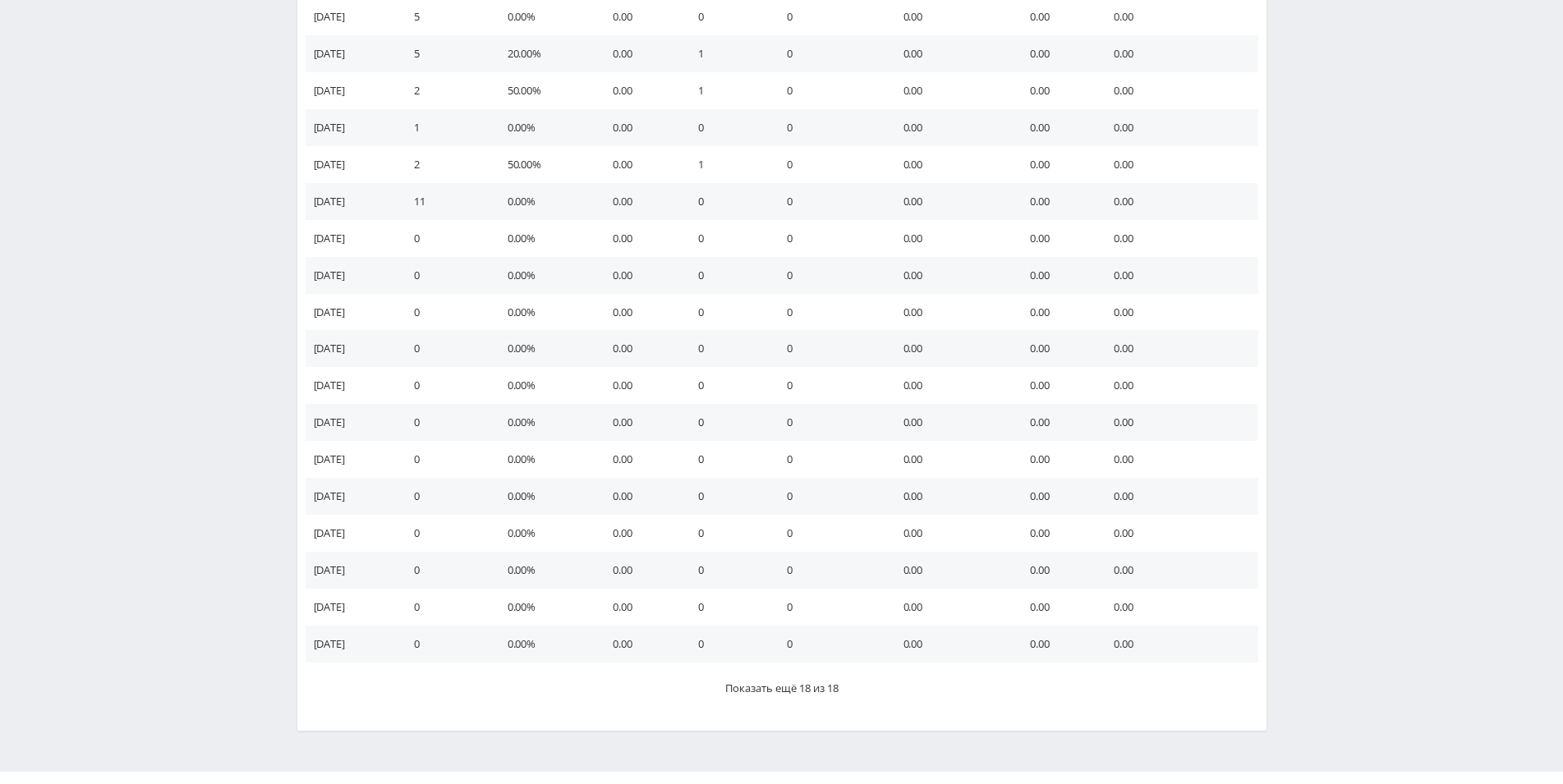
scroll to position [822, 0]
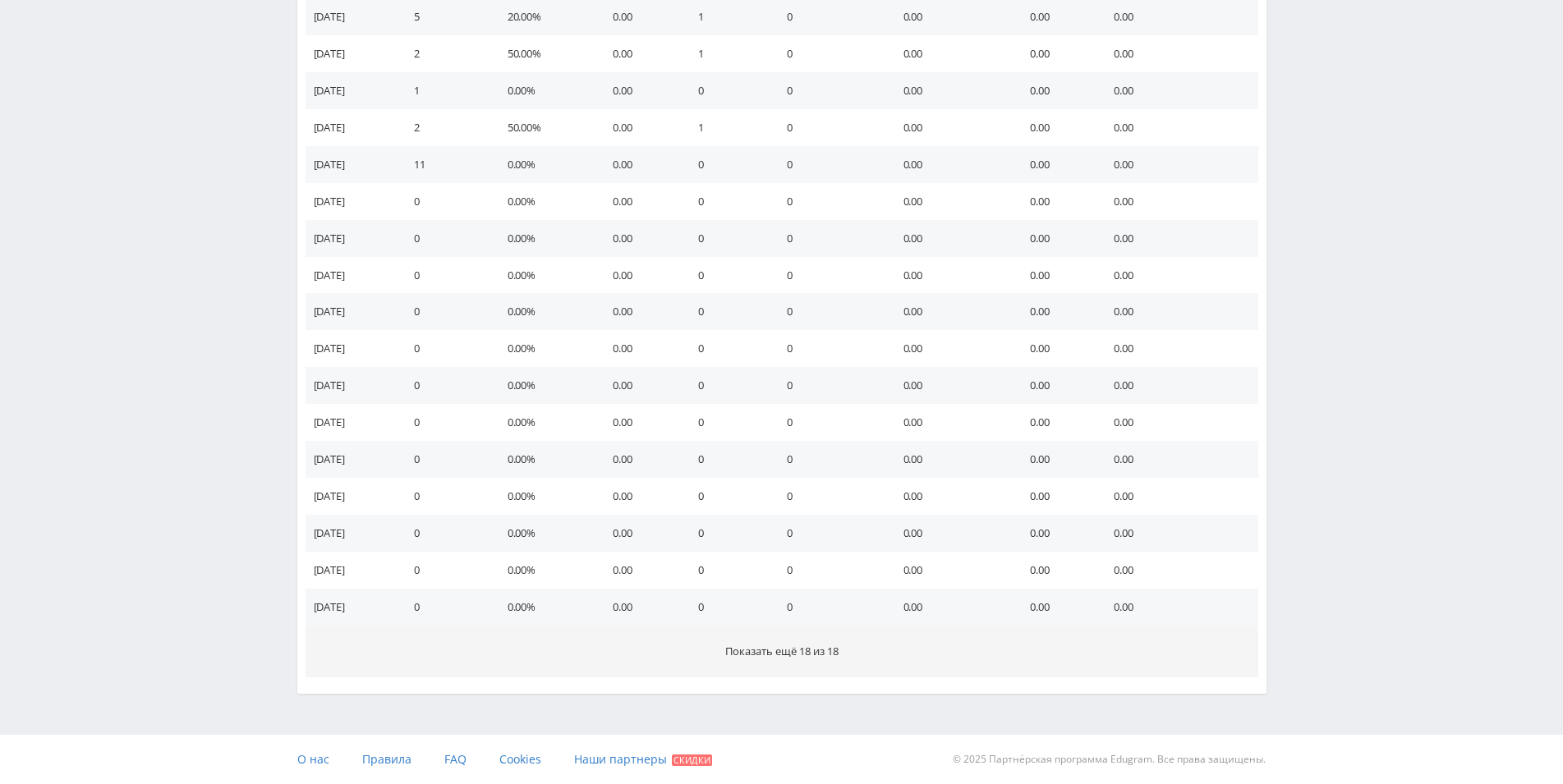
click at [824, 648] on span "Показать ещё 18 из 18" at bounding box center [782, 650] width 113 height 14
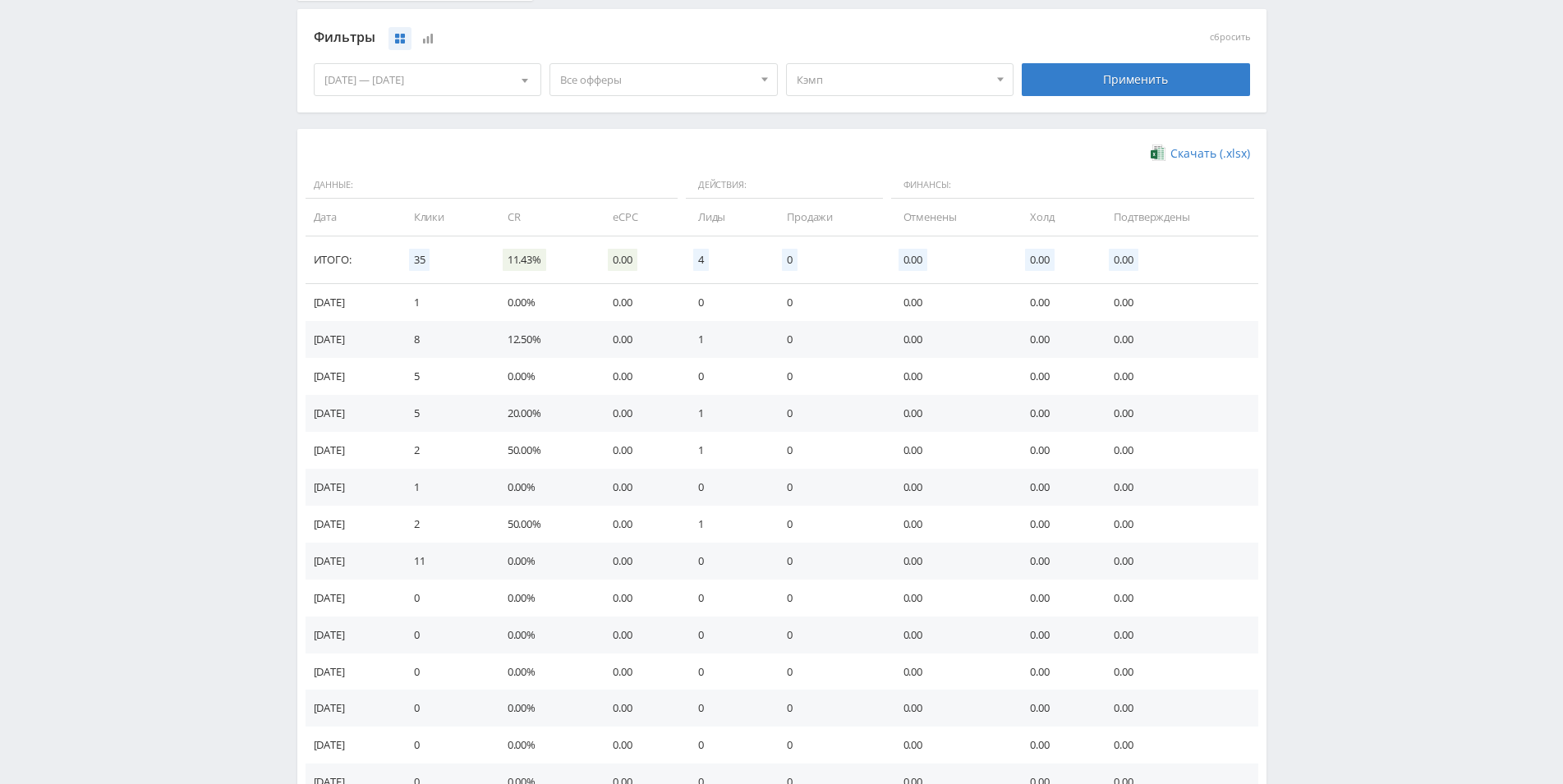
scroll to position [345, 0]
